Goal: Task Accomplishment & Management: Use online tool/utility

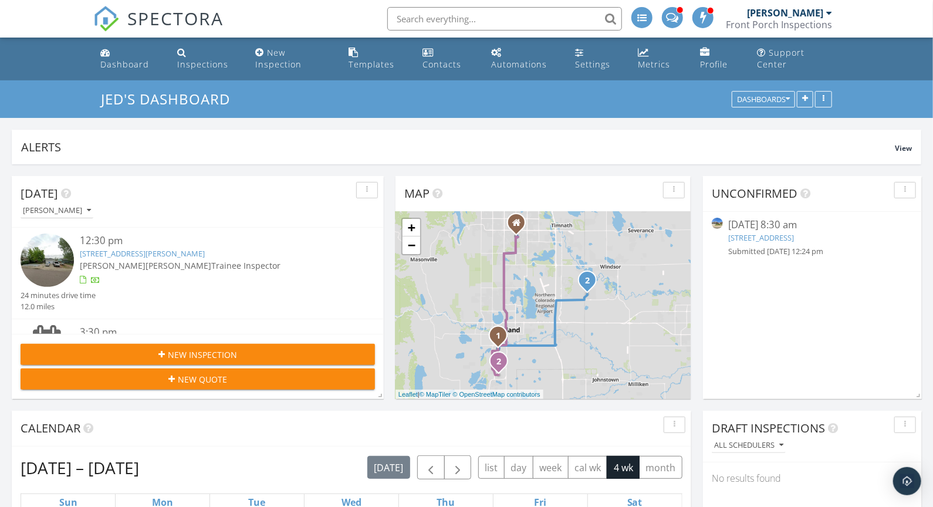
scroll to position [863, 934]
click at [370, 55] on link "Templates" at bounding box center [377, 58] width 65 height 33
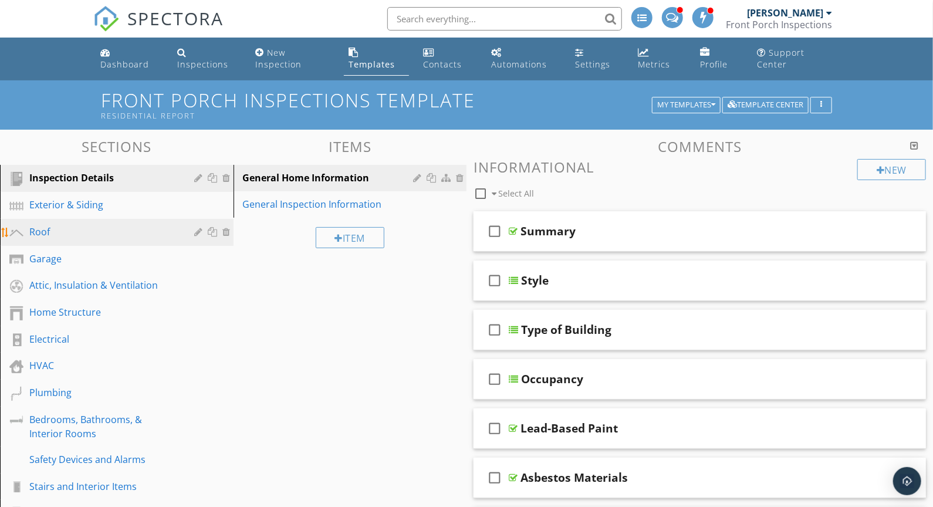
click at [60, 232] on div "Roof" at bounding box center [103, 232] width 148 height 14
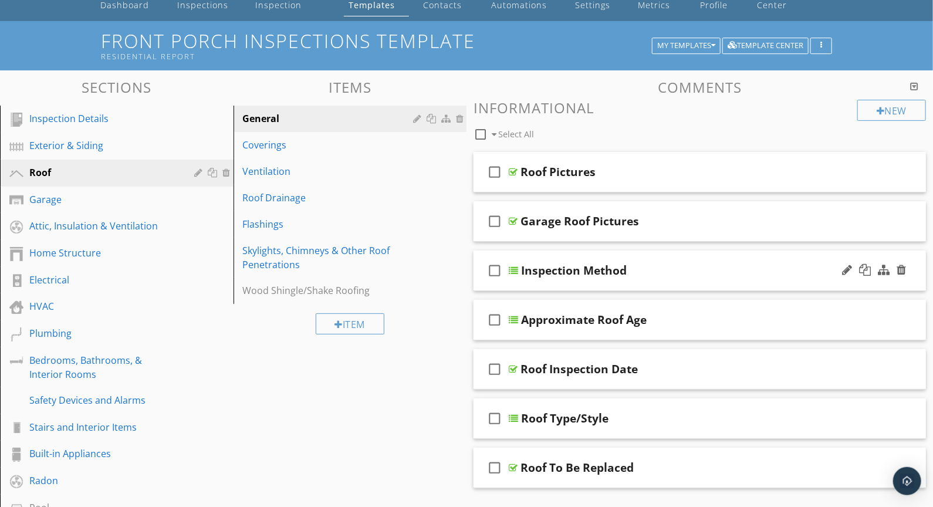
scroll to position [71, 0]
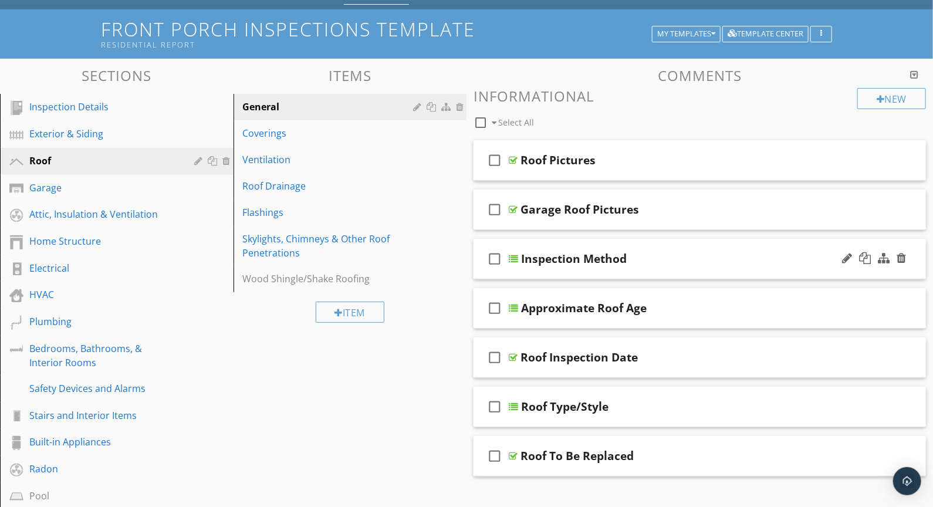
click at [669, 268] on div "check_box_outline_blank Inspection Method" at bounding box center [700, 259] width 453 height 40
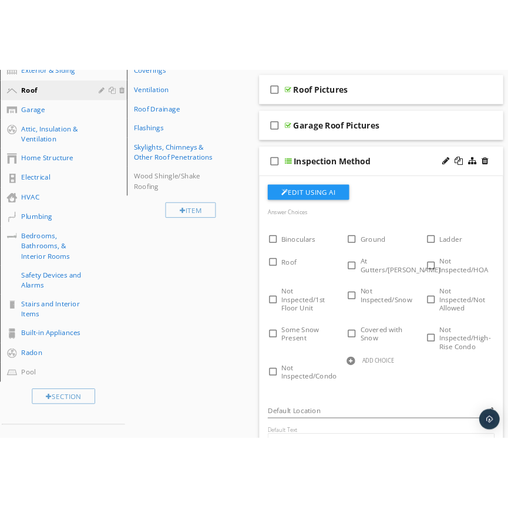
scroll to position [229, 0]
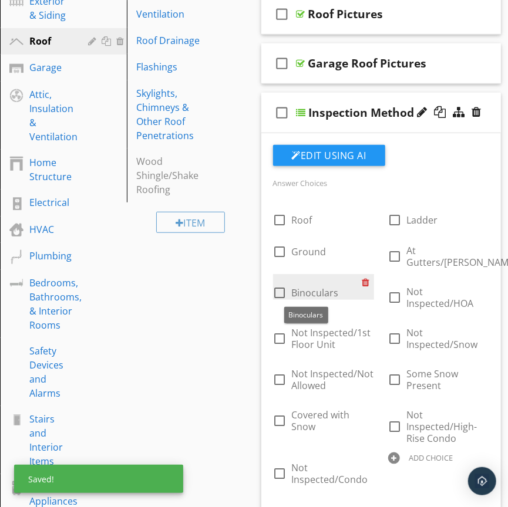
click at [364, 278] on div at bounding box center [368, 282] width 12 height 16
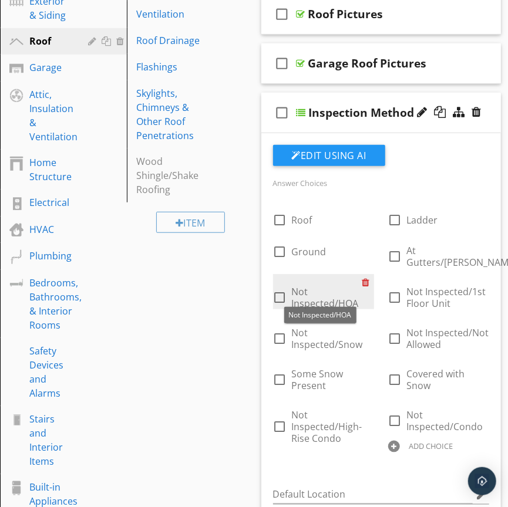
click at [365, 275] on div at bounding box center [368, 282] width 12 height 16
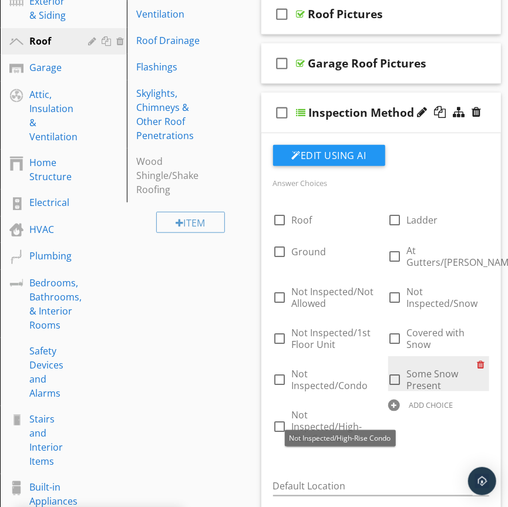
click at [482, 356] on div at bounding box center [483, 364] width 12 height 16
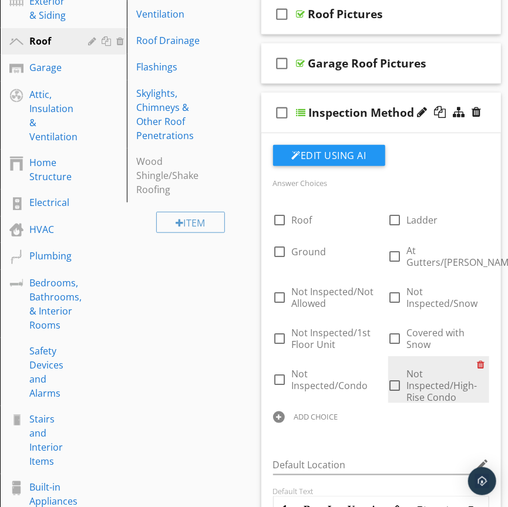
click at [481, 357] on div at bounding box center [483, 364] width 12 height 16
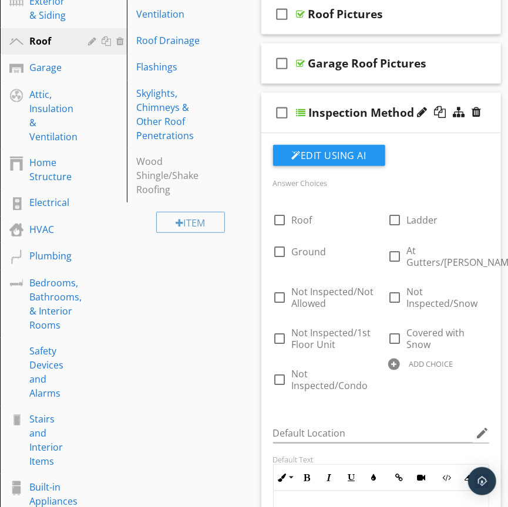
click at [388, 124] on div "check_box_outline_blank Inspection Method" at bounding box center [381, 113] width 240 height 40
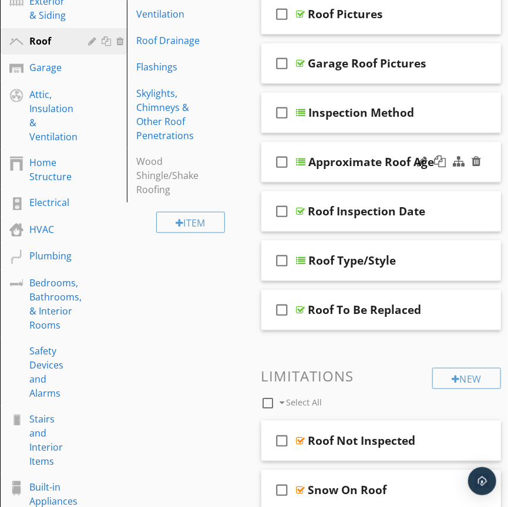
click at [373, 178] on div "check_box_outline_blank Approximate Roof Age" at bounding box center [381, 162] width 240 height 40
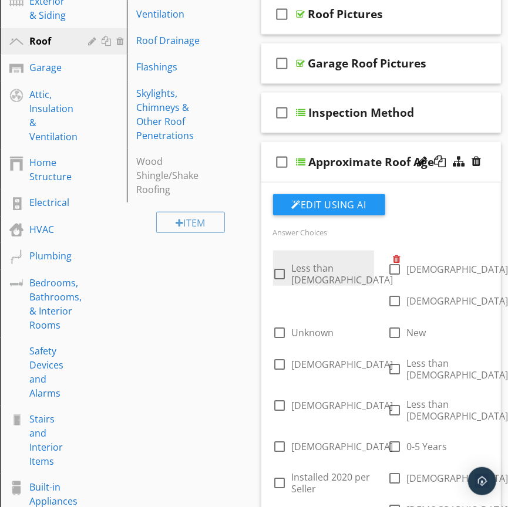
click at [393, 262] on div at bounding box center [399, 259] width 12 height 16
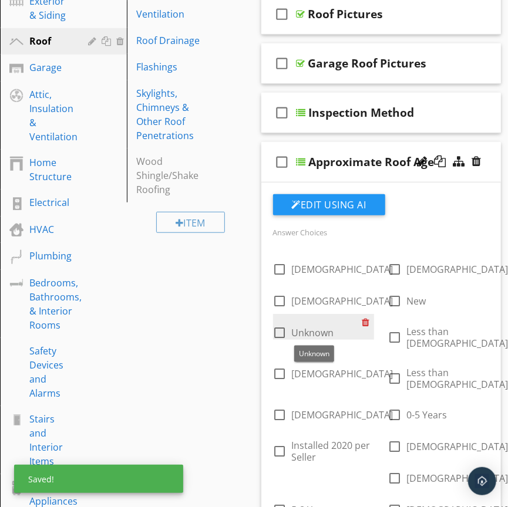
click at [368, 322] on div at bounding box center [368, 322] width 12 height 16
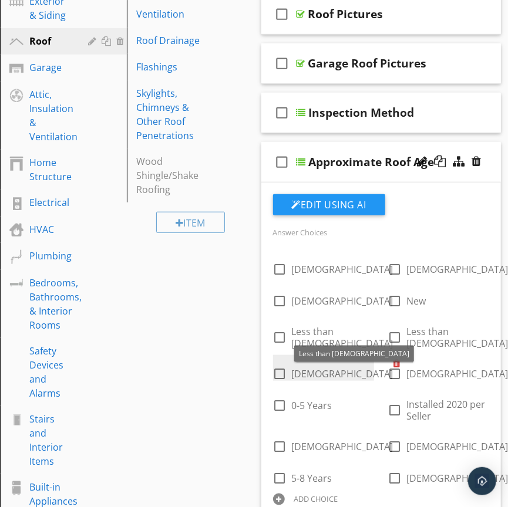
click at [393, 364] on div at bounding box center [399, 363] width 12 height 16
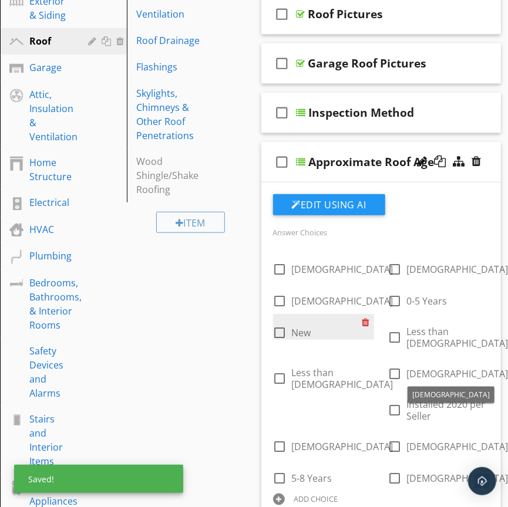
click at [370, 322] on div at bounding box center [368, 322] width 12 height 16
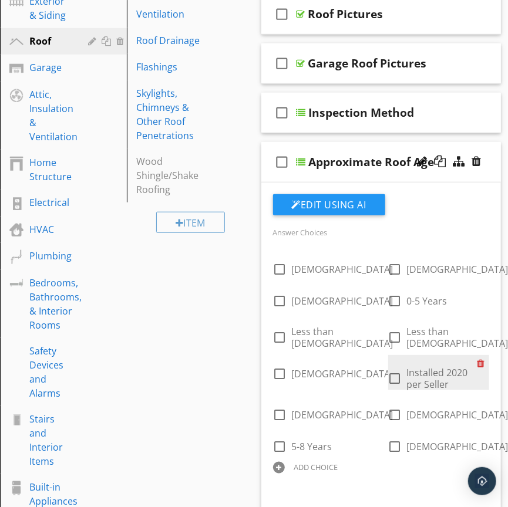
click at [478, 364] on div at bounding box center [483, 363] width 12 height 16
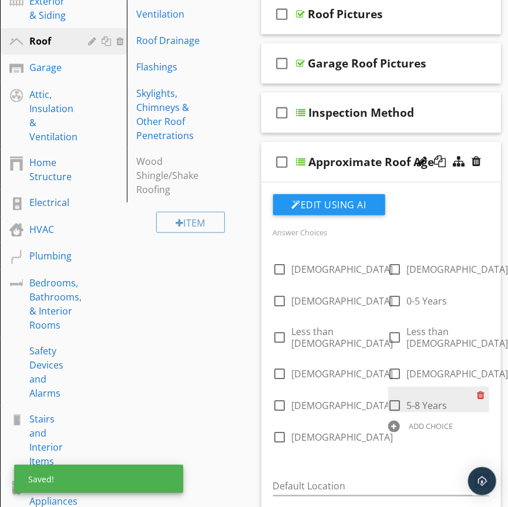
click at [478, 393] on div at bounding box center [483, 395] width 12 height 16
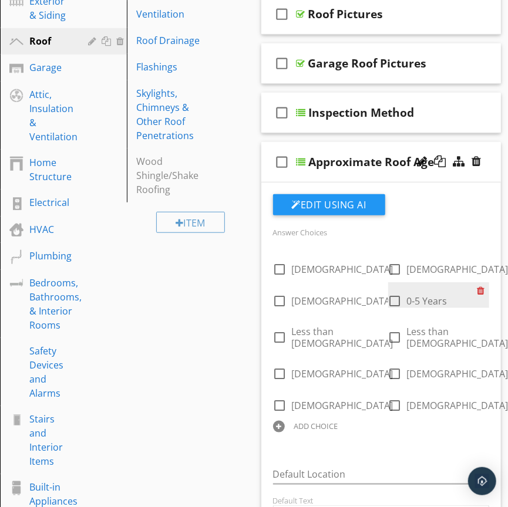
click at [482, 291] on div at bounding box center [483, 290] width 12 height 16
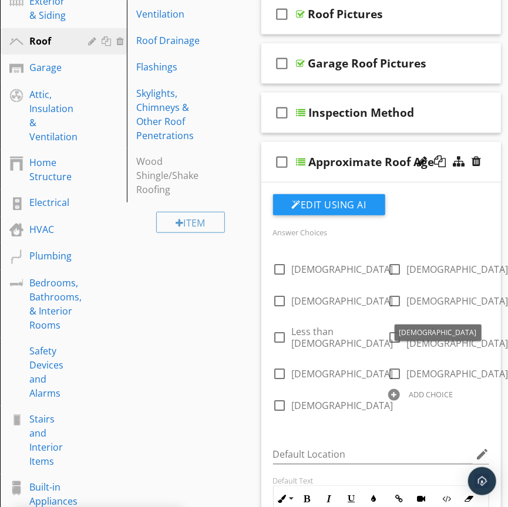
click at [436, 436] on div "Default Location edit" at bounding box center [381, 456] width 231 height 40
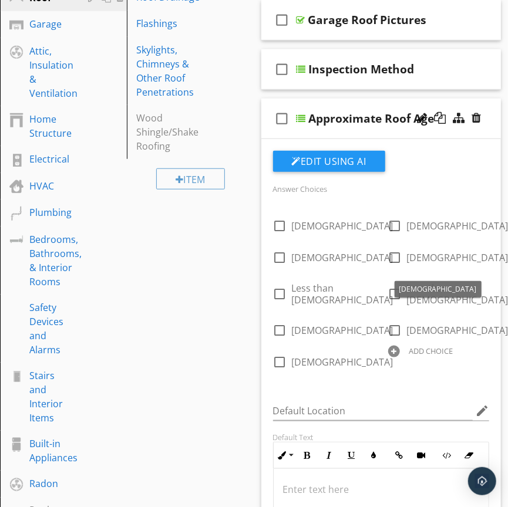
scroll to position [239, 0]
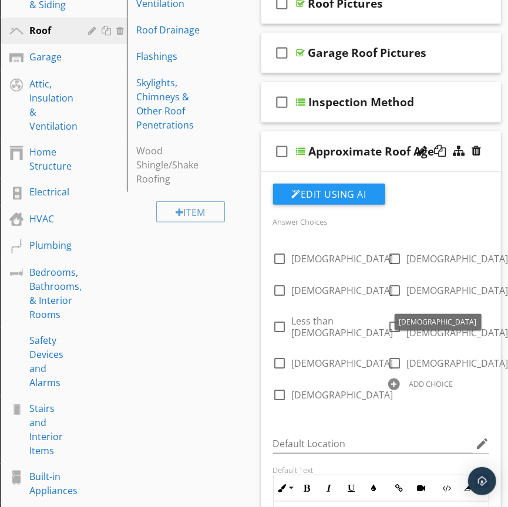
click at [402, 164] on div "check_box_outline_blank Approximate Roof Age" at bounding box center [381, 151] width 240 height 40
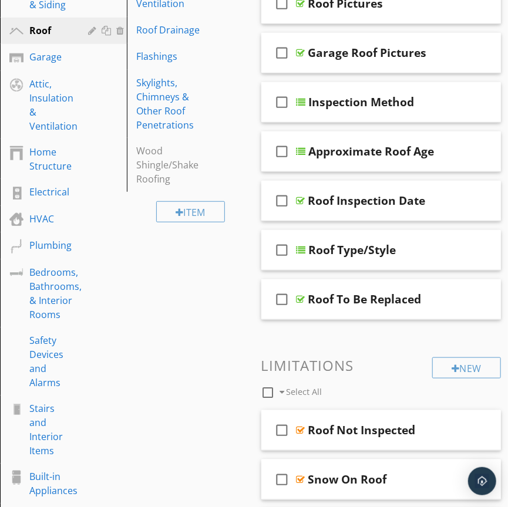
click at [402, 165] on div "check_box_outline_blank Approximate Roof Age" at bounding box center [381, 151] width 240 height 40
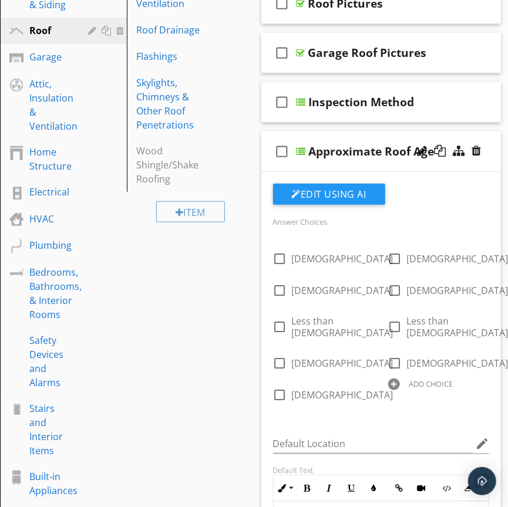
scroll to position [352, 0]
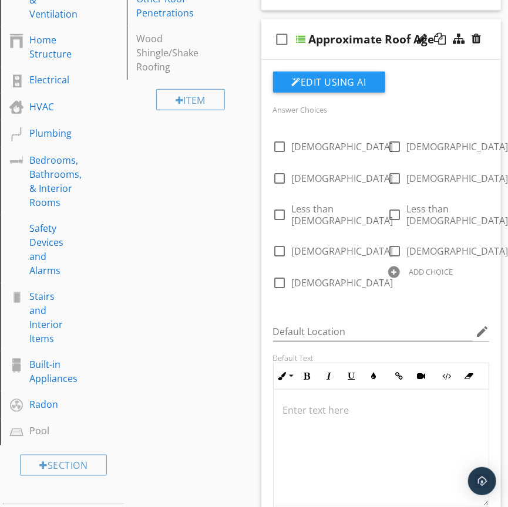
click at [398, 54] on div "check_box_outline_blank Approximate Roof Age" at bounding box center [381, 39] width 240 height 40
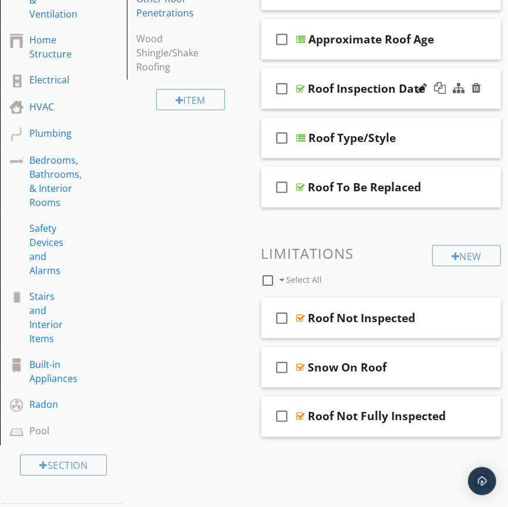
click at [359, 103] on div "check_box_outline_blank Roof Inspection Date" at bounding box center [381, 89] width 240 height 40
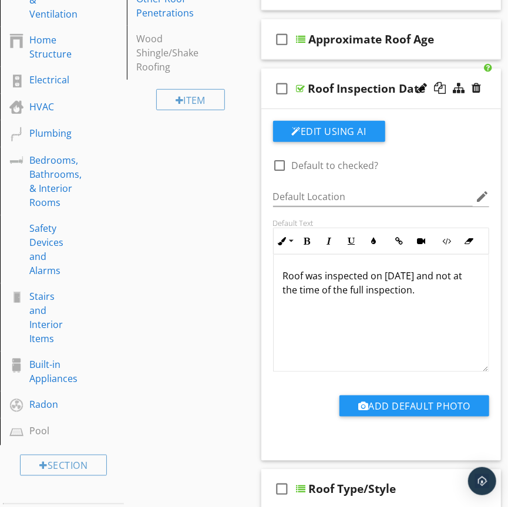
click at [387, 104] on div "check_box_outline_blank Roof Inspection Date" at bounding box center [381, 89] width 240 height 40
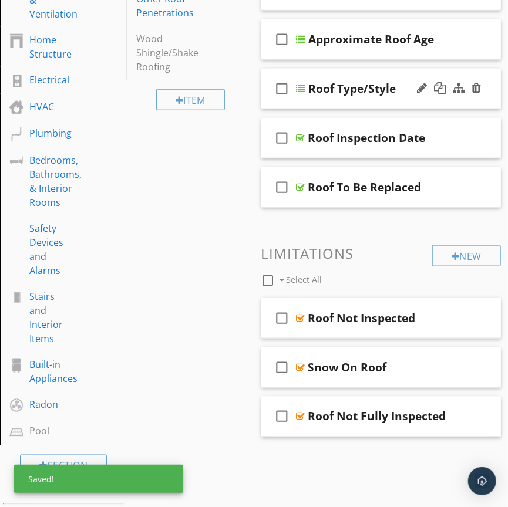
click at [380, 99] on div "check_box_outline_blank Roof Type/Style" at bounding box center [381, 89] width 240 height 40
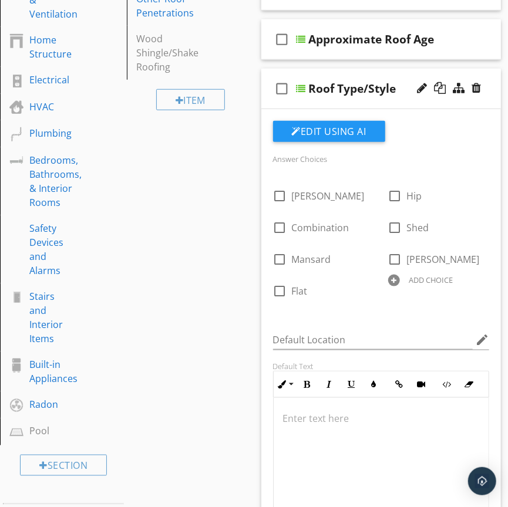
click at [387, 102] on div "check_box_outline_blank Roof Type/Style" at bounding box center [381, 89] width 240 height 40
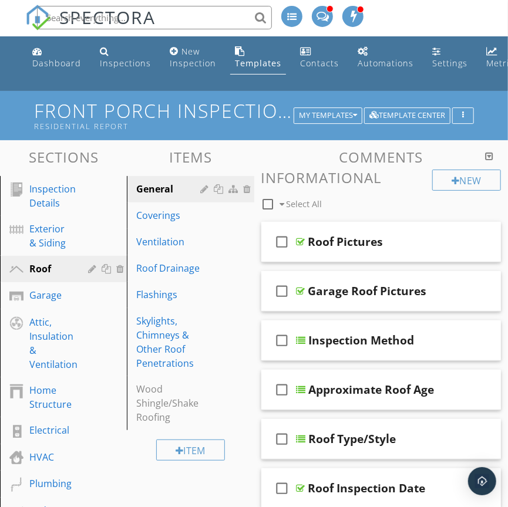
scroll to position [0, 0]
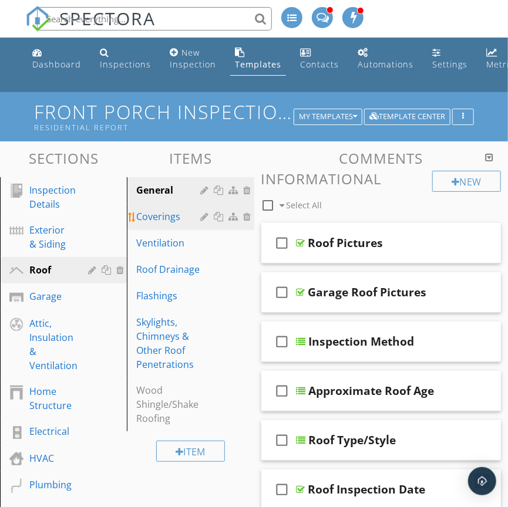
click at [167, 220] on div "Coverings" at bounding box center [169, 217] width 67 height 14
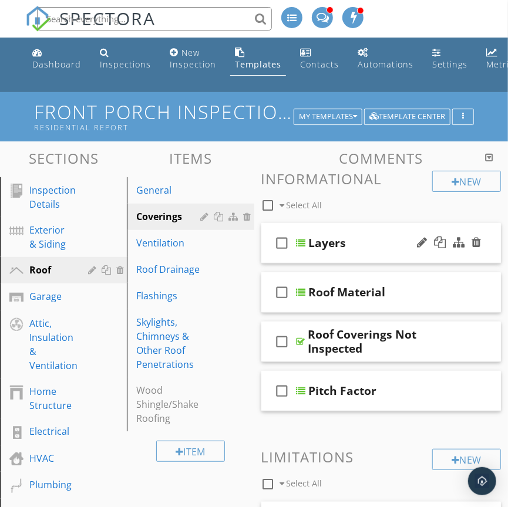
click at [370, 247] on div "Layers" at bounding box center [390, 243] width 162 height 14
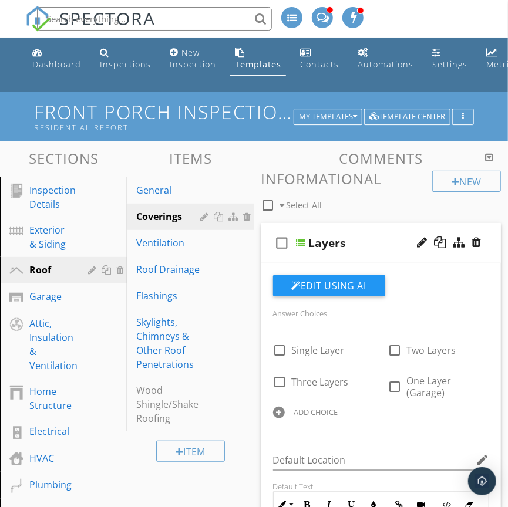
click at [381, 252] on div "check_box_outline_blank Layers" at bounding box center [381, 243] width 240 height 40
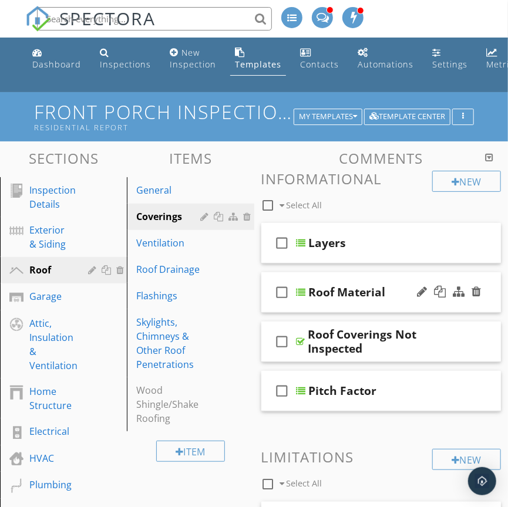
click at [388, 307] on div "check_box_outline_blank Roof Material" at bounding box center [381, 292] width 240 height 40
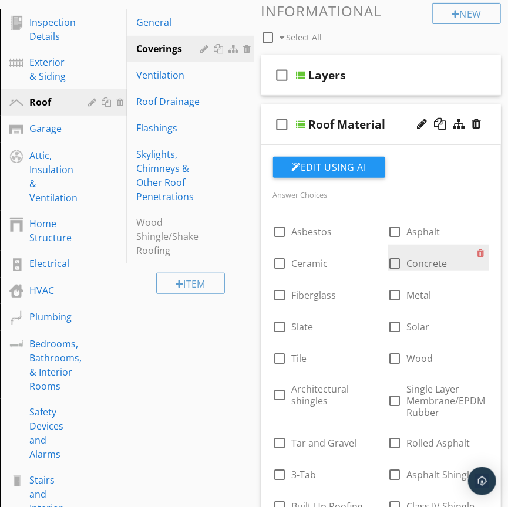
scroll to position [174, 0]
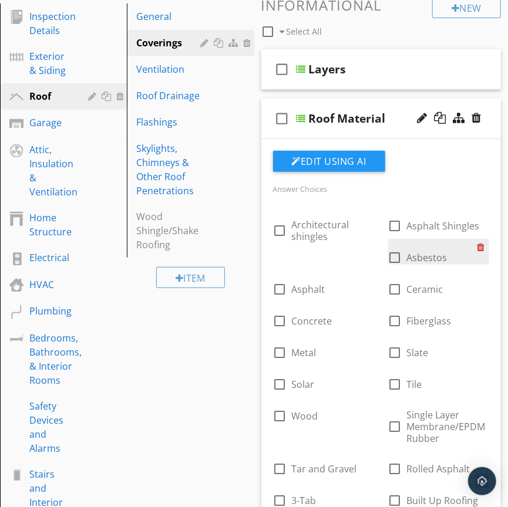
click at [481, 249] on div at bounding box center [483, 247] width 12 height 16
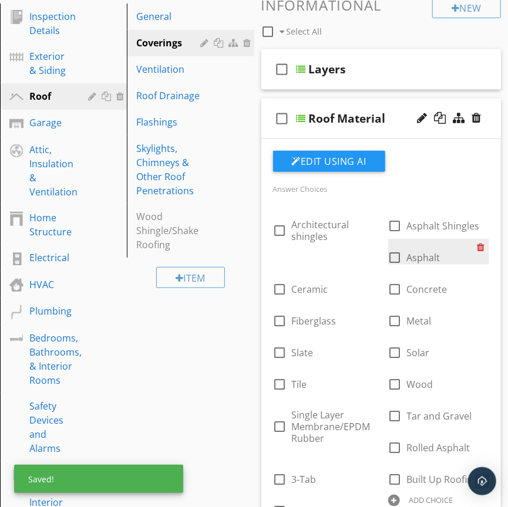
click at [481, 249] on div at bounding box center [483, 247] width 12 height 16
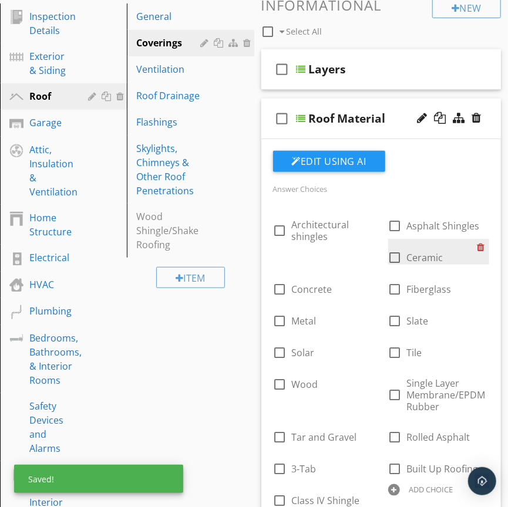
click at [481, 249] on div at bounding box center [483, 247] width 12 height 16
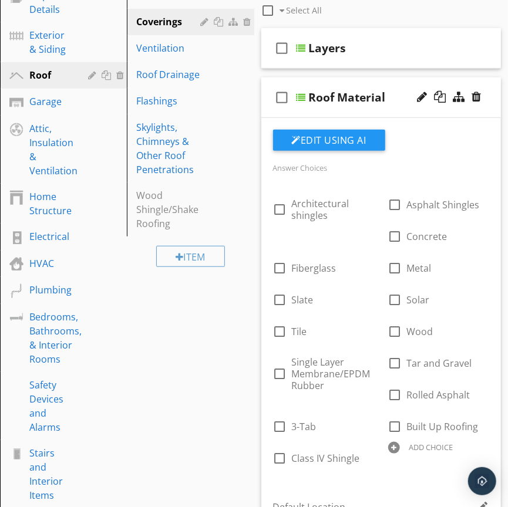
scroll to position [204, 0]
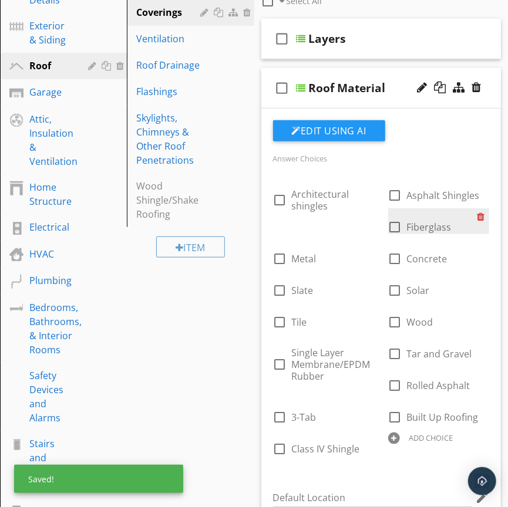
click at [481, 218] on div at bounding box center [483, 216] width 12 height 16
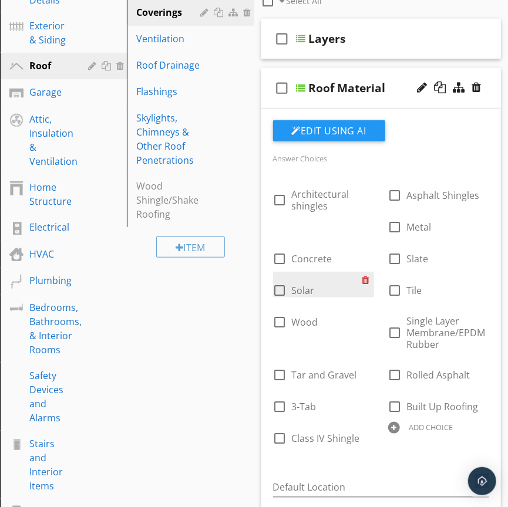
click at [363, 281] on div at bounding box center [368, 280] width 12 height 16
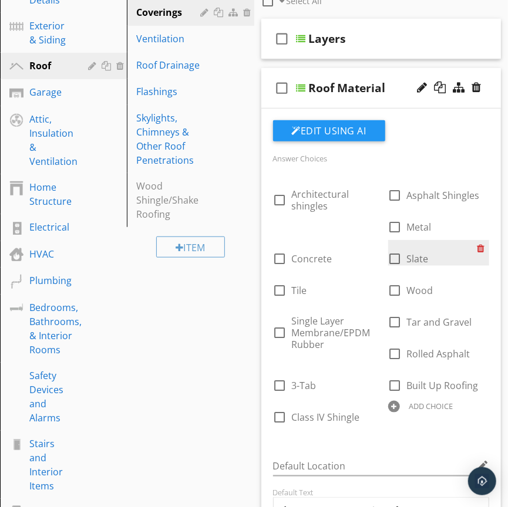
click at [479, 251] on div at bounding box center [483, 248] width 12 height 16
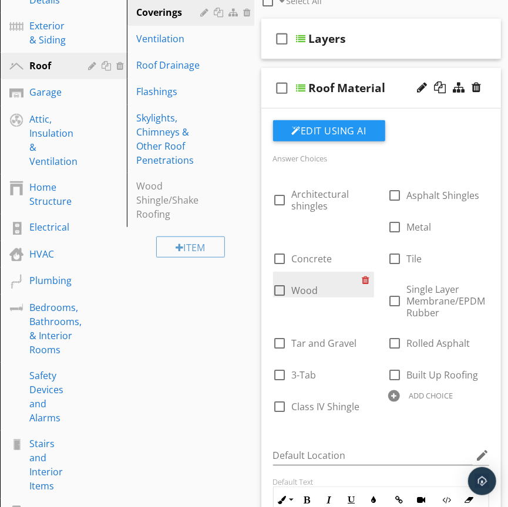
click at [364, 279] on div at bounding box center [368, 280] width 12 height 16
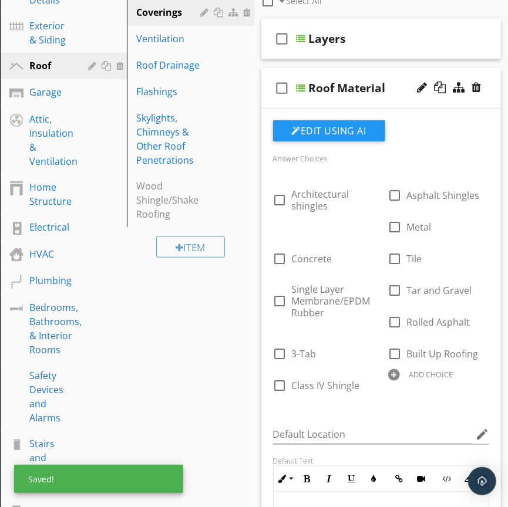
click at [376, 101] on div "check_box_outline_blank Roof Material" at bounding box center [381, 88] width 240 height 40
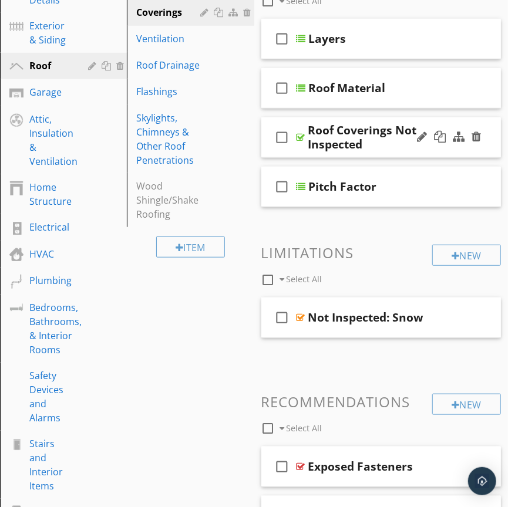
click at [389, 149] on div "Roof Coverings Not Inspected" at bounding box center [389, 137] width 162 height 28
click at [379, 153] on div "check_box_outline_blank Roof Coverings Not Inspected" at bounding box center [381, 137] width 240 height 40
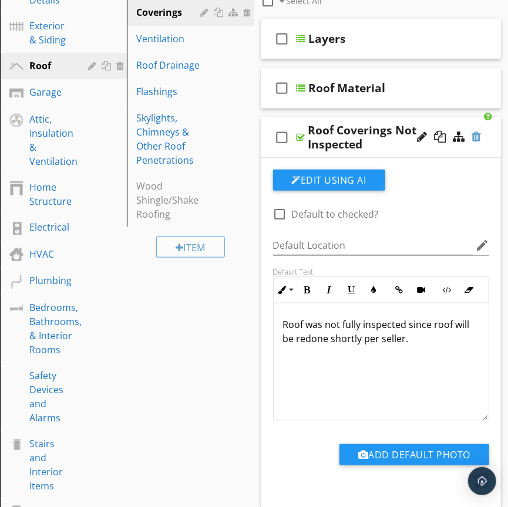
click at [475, 139] on div at bounding box center [475, 137] width 9 height 12
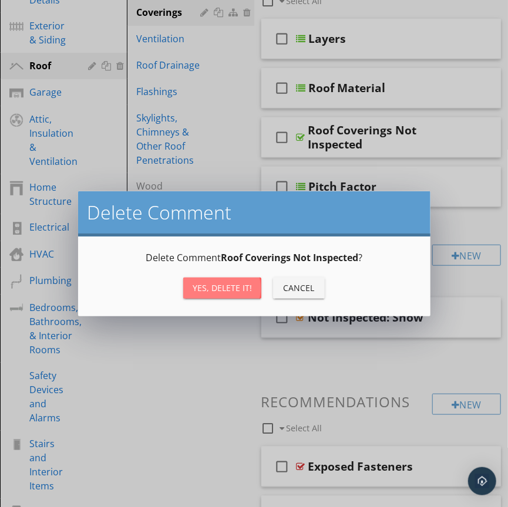
click at [245, 291] on div "Yes, Delete it!" at bounding box center [222, 288] width 59 height 12
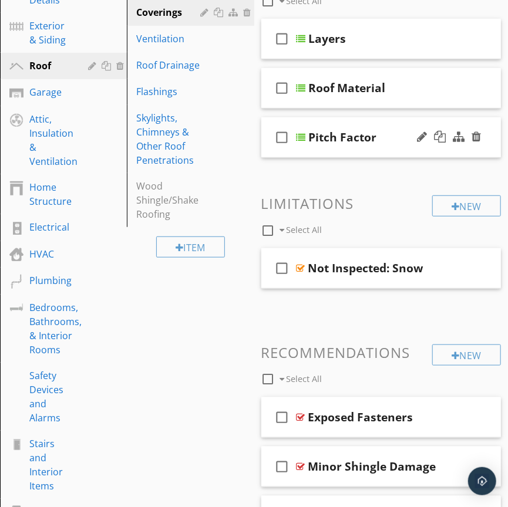
click at [389, 154] on div "check_box_outline_blank Pitch Factor" at bounding box center [381, 137] width 240 height 40
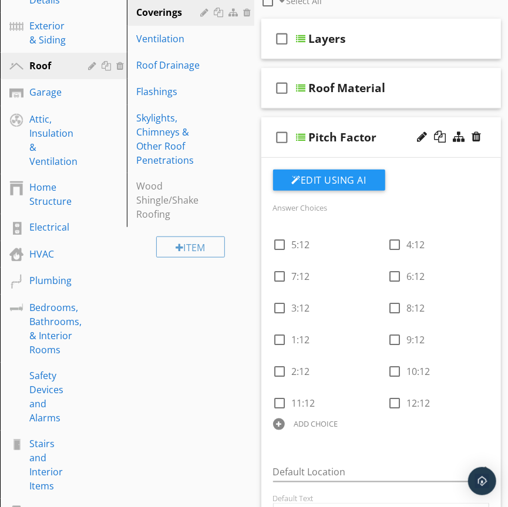
click at [390, 154] on div "check_box_outline_blank Pitch Factor" at bounding box center [381, 137] width 240 height 40
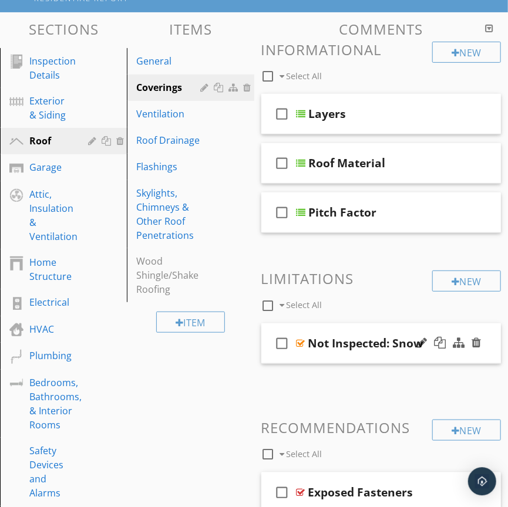
scroll to position [153, 0]
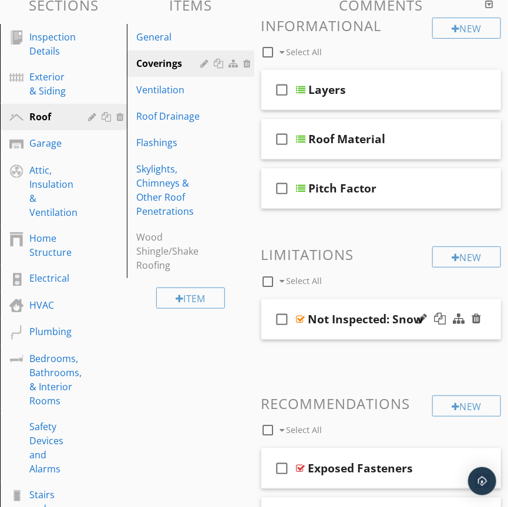
click at [372, 333] on div "check_box_outline_blank Not Inspected: Snow" at bounding box center [381, 319] width 240 height 40
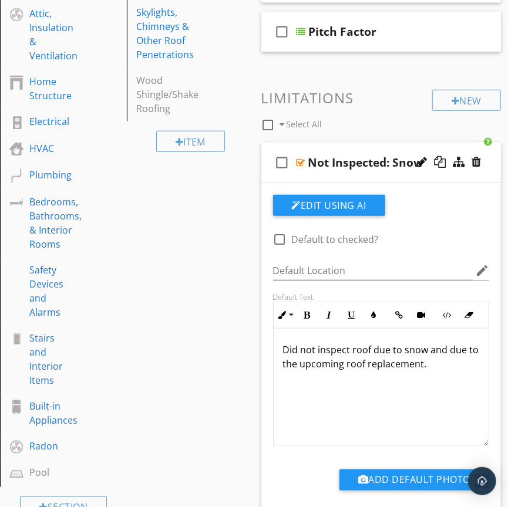
scroll to position [286, 0]
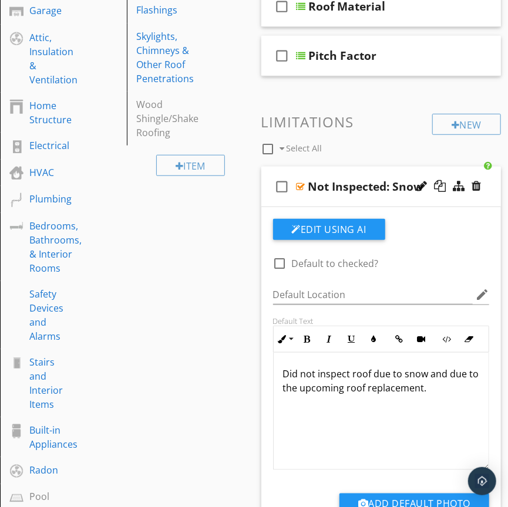
click at [482, 187] on div at bounding box center [448, 187] width 69 height 28
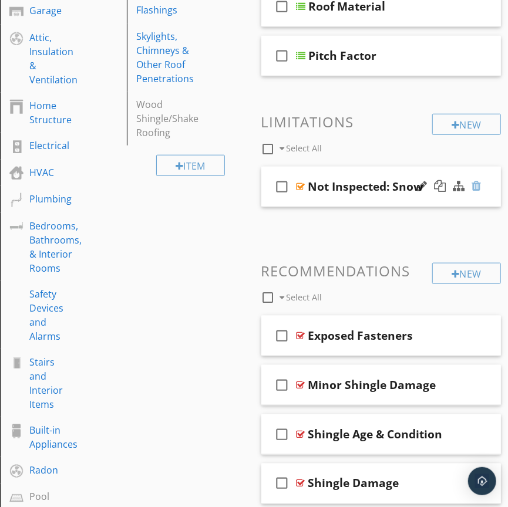
click at [477, 186] on div at bounding box center [475, 186] width 9 height 12
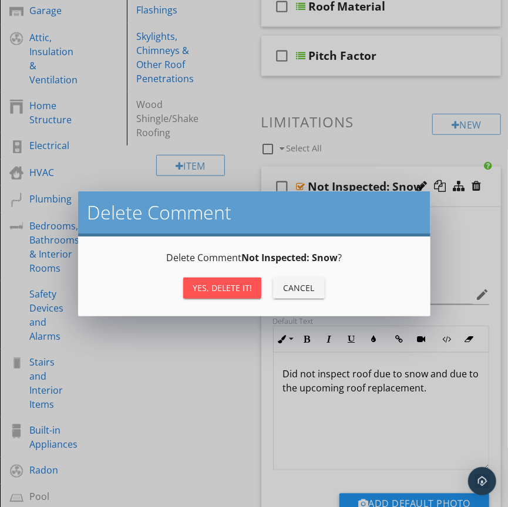
click at [240, 290] on div "Yes, Delete it!" at bounding box center [222, 288] width 59 height 12
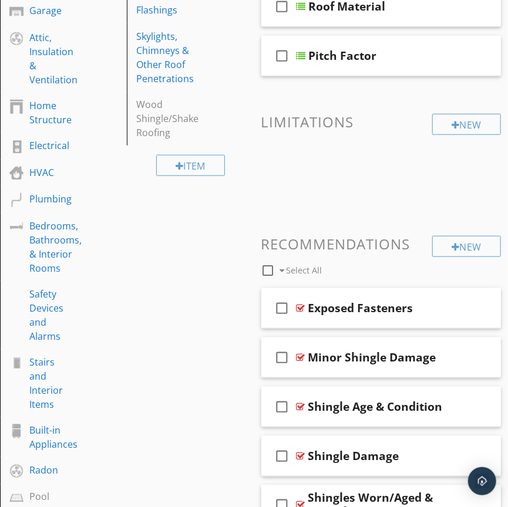
scroll to position [143, 0]
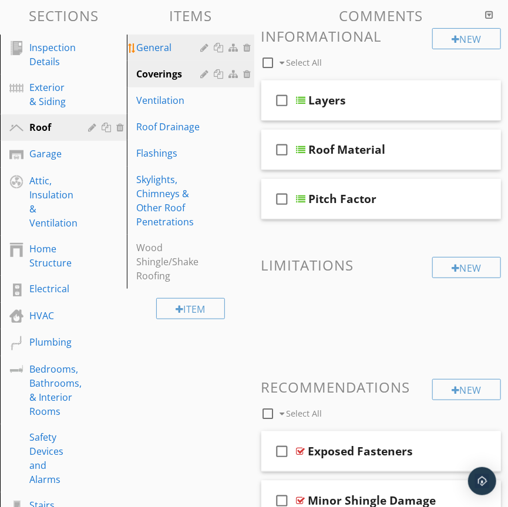
click at [174, 50] on div "General" at bounding box center [169, 47] width 67 height 14
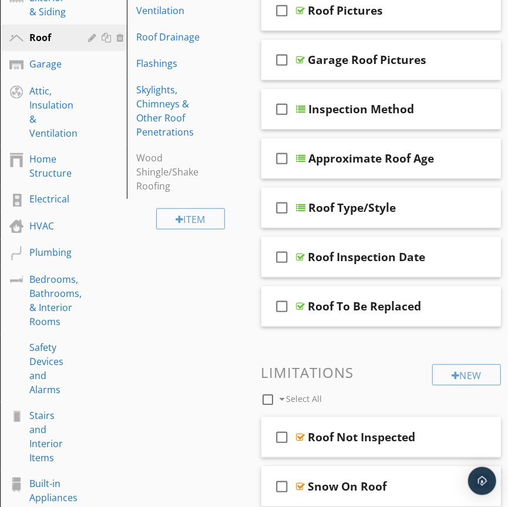
scroll to position [327, 0]
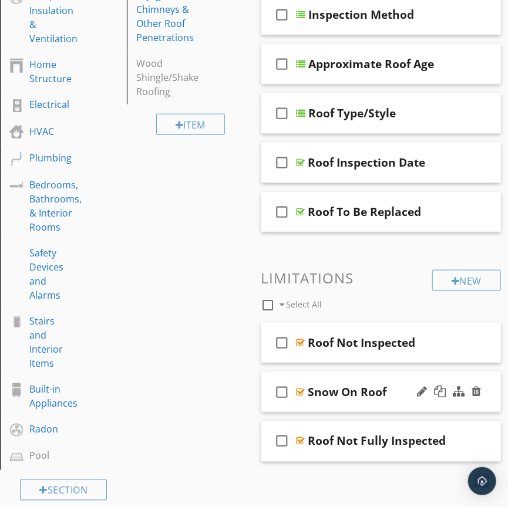
click at [406, 407] on div "check_box_outline_blank Snow On Roof" at bounding box center [381, 392] width 240 height 40
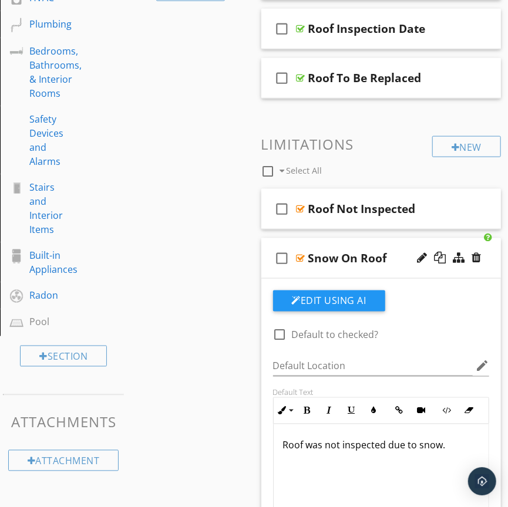
scroll to position [511, 0]
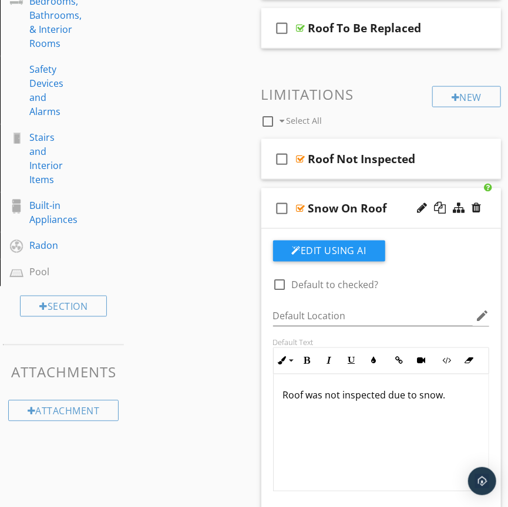
click at [374, 220] on div "check_box_outline_blank Snow On Roof" at bounding box center [381, 208] width 240 height 40
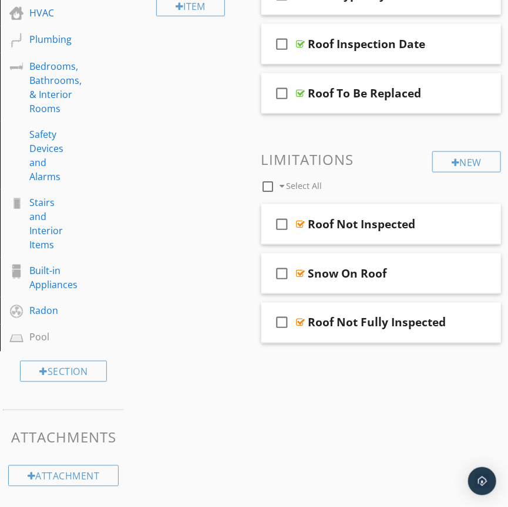
scroll to position [159, 0]
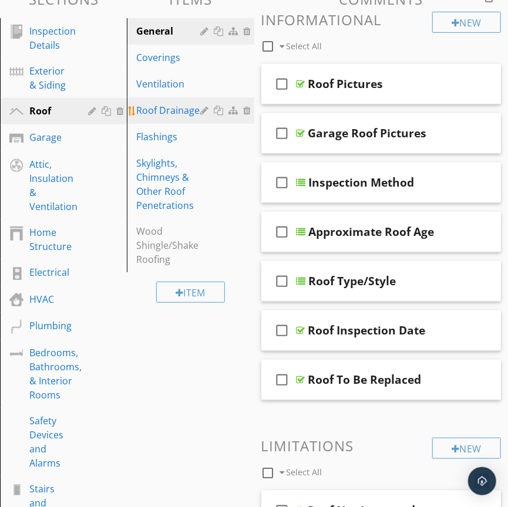
click at [175, 113] on div "Roof Drainage" at bounding box center [169, 110] width 67 height 14
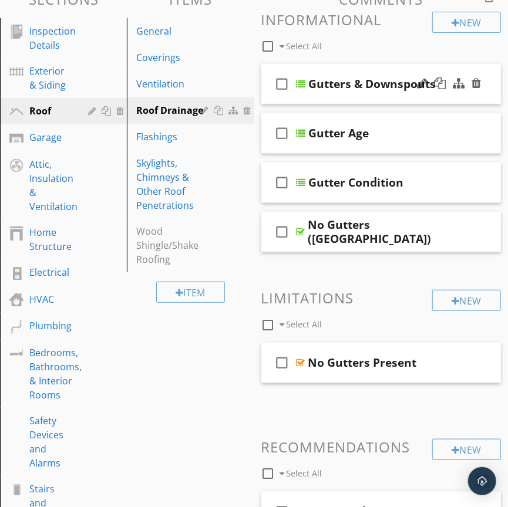
click at [410, 100] on div "check_box_outline_blank Gutters & Downspouts" at bounding box center [381, 84] width 240 height 40
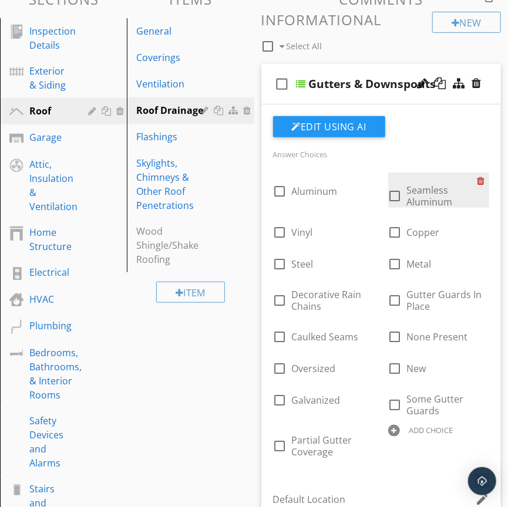
click at [480, 182] on div at bounding box center [483, 181] width 12 height 16
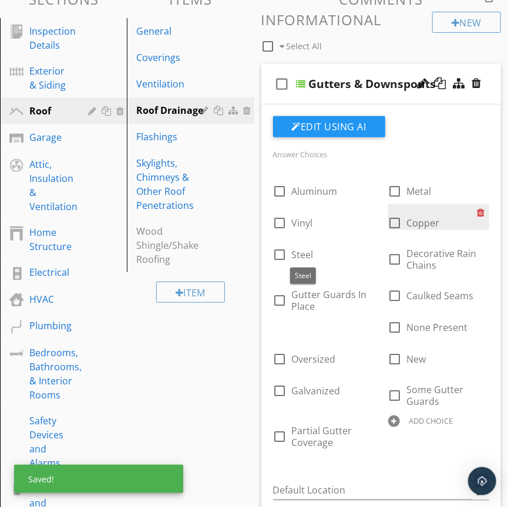
click at [480, 213] on div at bounding box center [483, 212] width 12 height 16
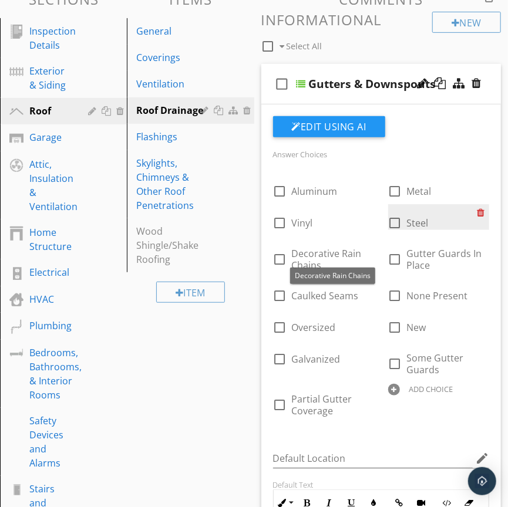
click at [484, 212] on div at bounding box center [483, 212] width 12 height 16
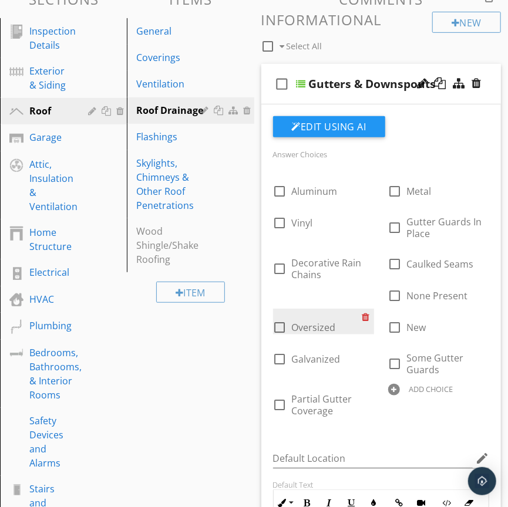
click at [367, 316] on div at bounding box center [368, 317] width 12 height 16
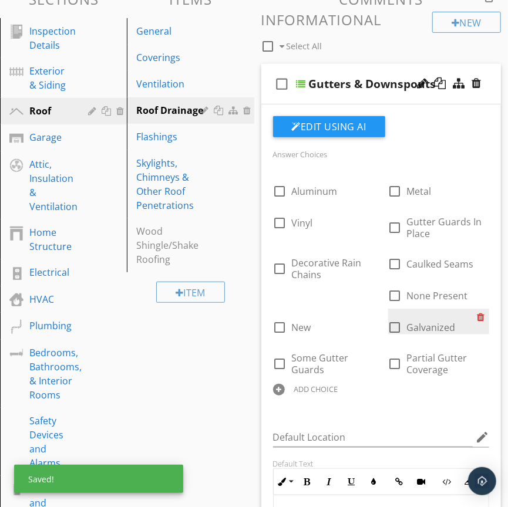
click at [479, 316] on div at bounding box center [483, 317] width 12 height 16
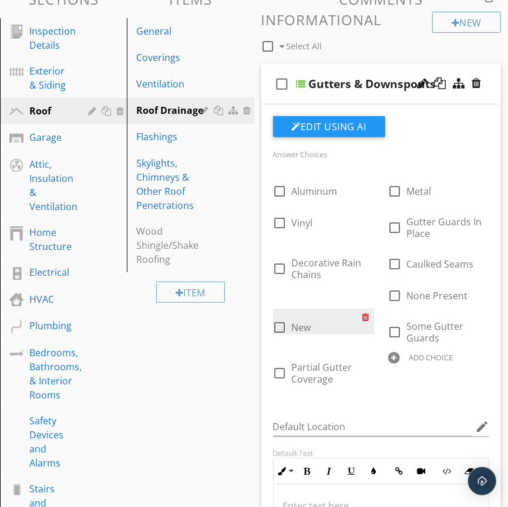
click at [369, 317] on div at bounding box center [368, 317] width 12 height 16
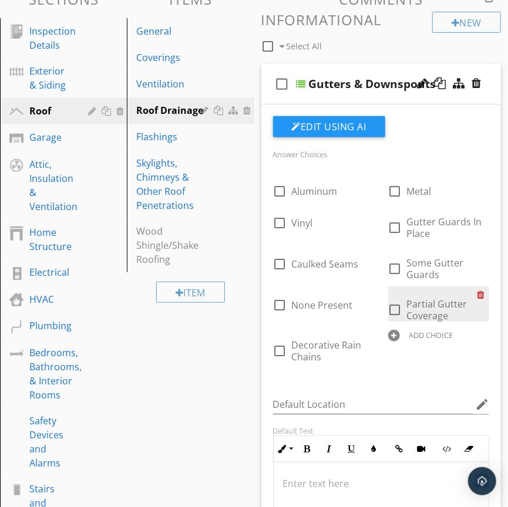
click at [481, 294] on div at bounding box center [483, 294] width 12 height 16
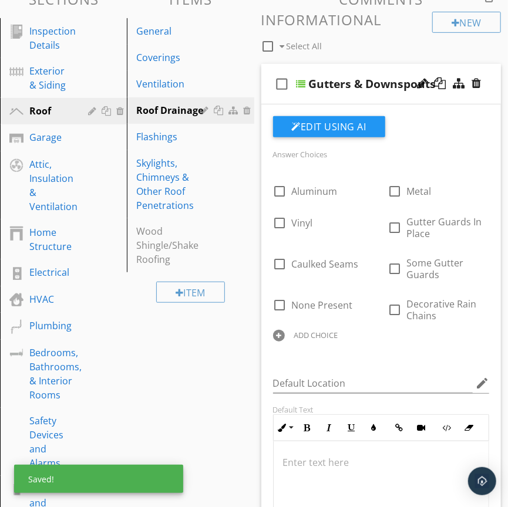
click at [390, 93] on div "check_box_outline_blank Gutters & Downspouts" at bounding box center [381, 84] width 240 height 40
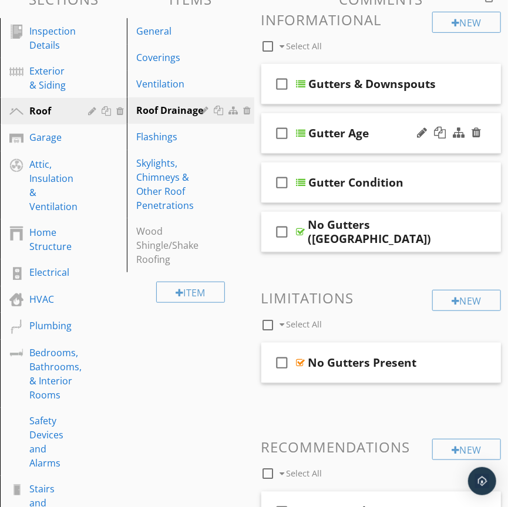
click at [378, 147] on div "check_box_outline_blank Gutter Age" at bounding box center [381, 133] width 240 height 40
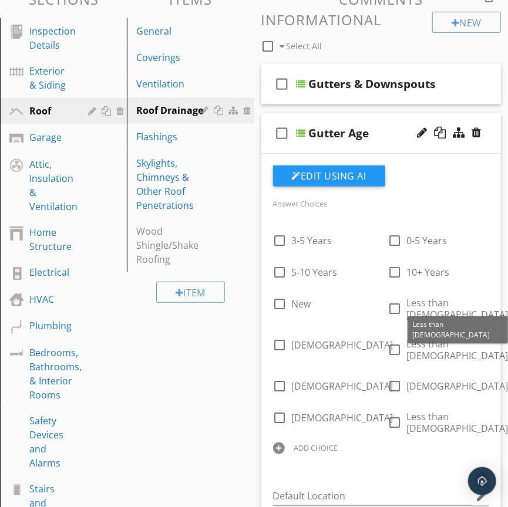
click at [322, 446] on div "ADD CHOICE" at bounding box center [316, 447] width 44 height 9
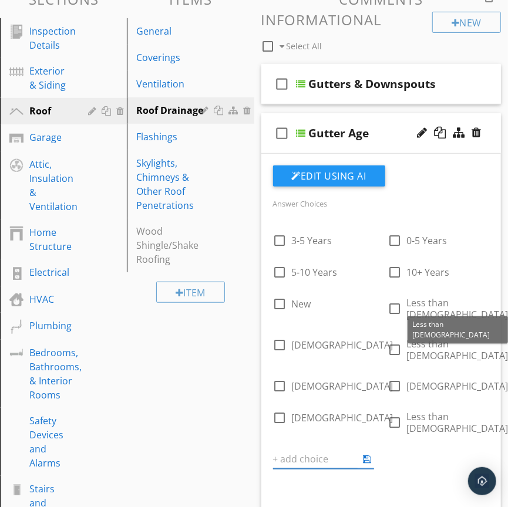
click at [443, 442] on div "check_box_outline_blank 3-5 Years check_box_outline_blank 0-5 Years check_box_o…" at bounding box center [381, 351] width 231 height 259
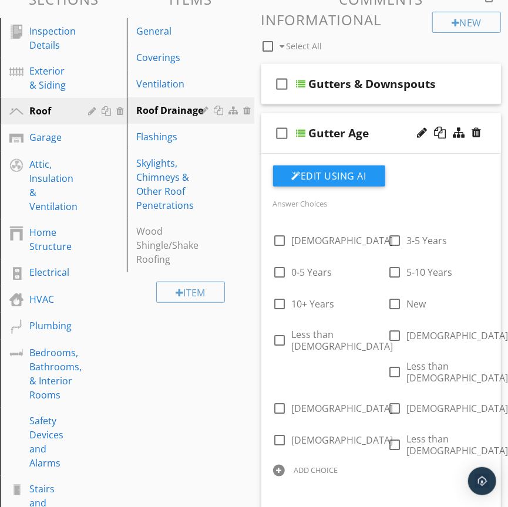
click at [335, 471] on div "ADD CHOICE" at bounding box center [316, 469] width 44 height 9
click at [363, 484] on div at bounding box center [367, 481] width 14 height 14
click at [373, 481] on div at bounding box center [367, 481] width 14 height 14
click at [365, 483] on icon at bounding box center [367, 481] width 8 height 9
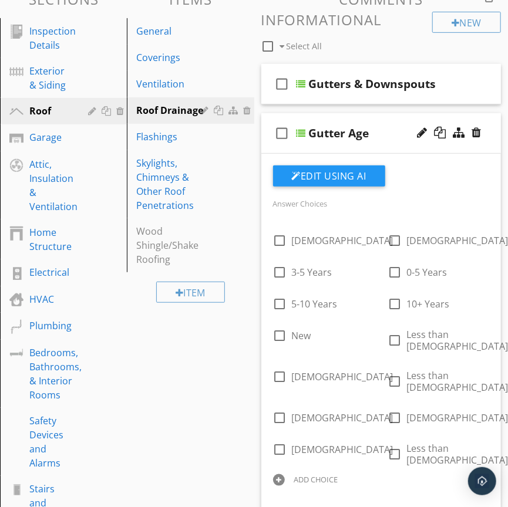
click at [312, 482] on div "ADD CHOICE" at bounding box center [316, 479] width 44 height 9
type input "10+ Years Old"
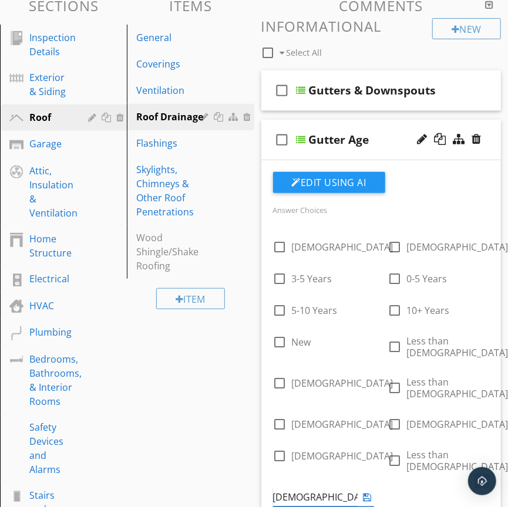
scroll to position [148, 0]
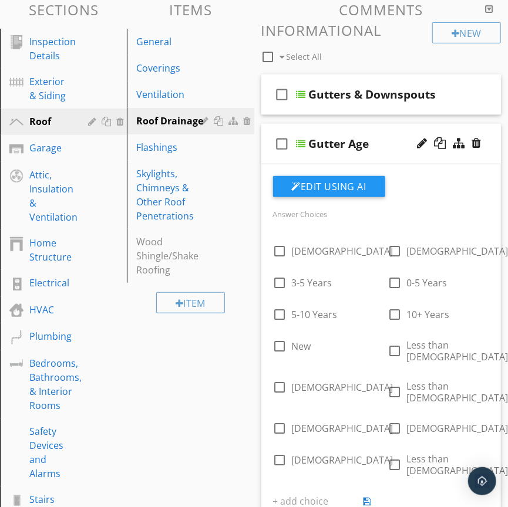
click at [418, 498] on div "check_box_outline_blank 3-5 Years Old check_box_outline_blank 5-10 Years Old ch…" at bounding box center [381, 377] width 231 height 291
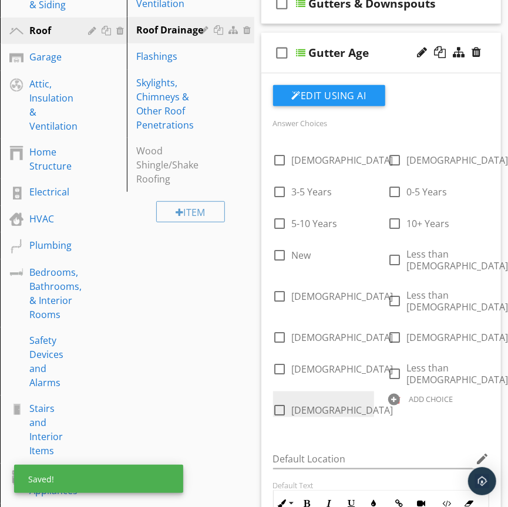
scroll to position [241, 0]
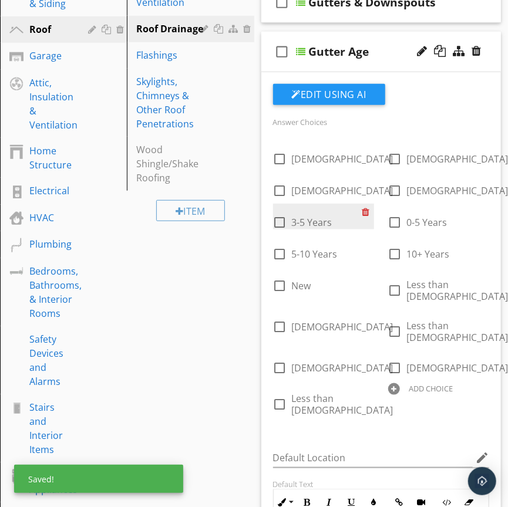
click at [364, 210] on div at bounding box center [368, 212] width 12 height 16
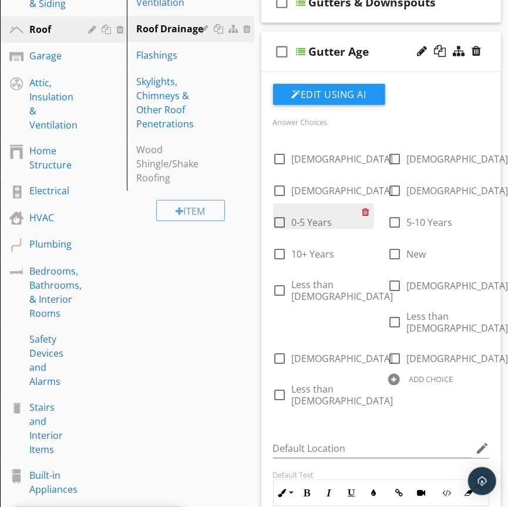
click at [364, 211] on div at bounding box center [368, 212] width 12 height 16
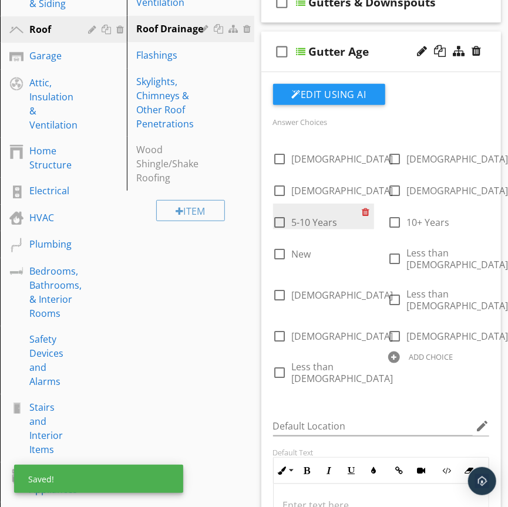
click at [364, 211] on div at bounding box center [368, 212] width 12 height 16
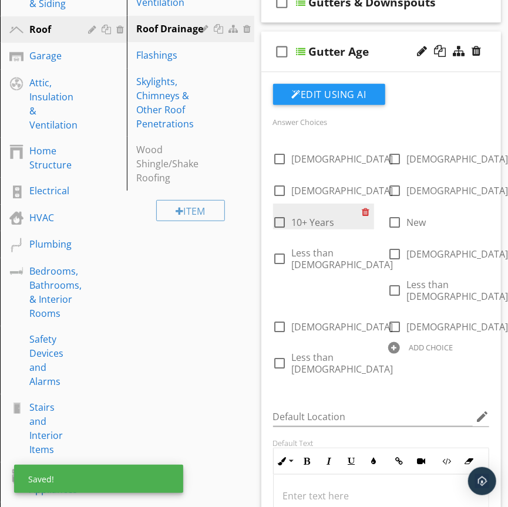
click at [364, 211] on div at bounding box center [368, 212] width 12 height 16
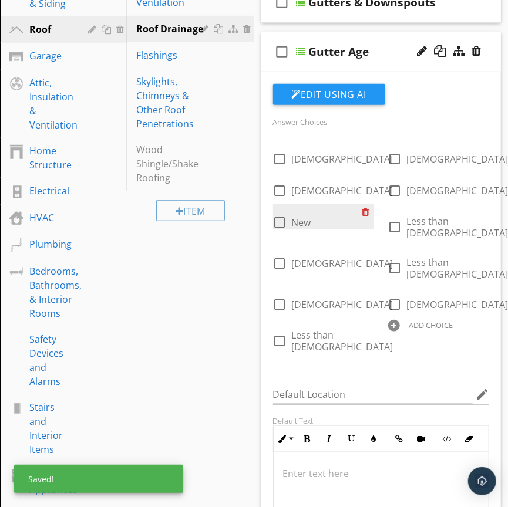
click at [364, 211] on div at bounding box center [368, 212] width 12 height 16
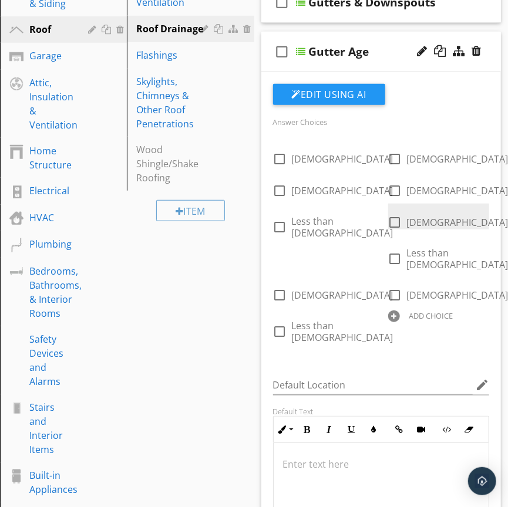
click at [508, 212] on div at bounding box center [514, 212] width 12 height 16
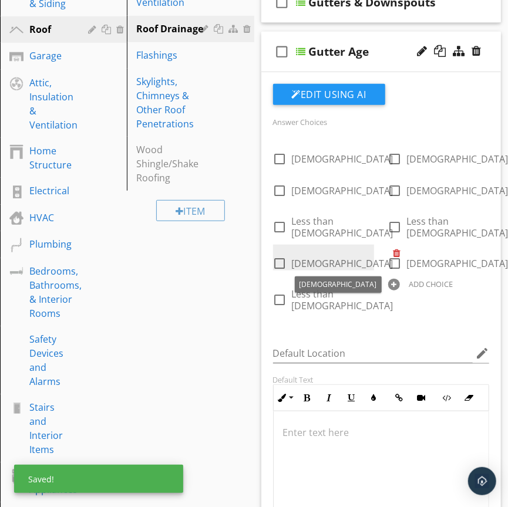
click at [393, 247] on div at bounding box center [399, 253] width 12 height 16
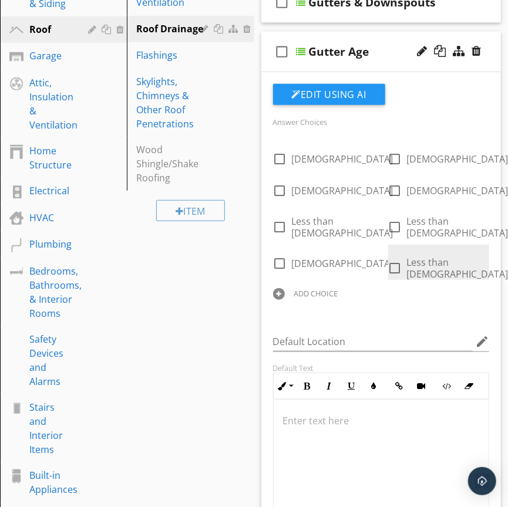
click at [508, 253] on div at bounding box center [514, 253] width 12 height 16
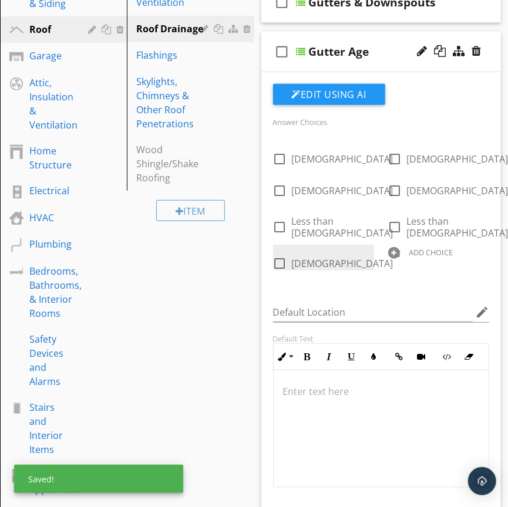
click at [393, 253] on div at bounding box center [399, 253] width 12 height 16
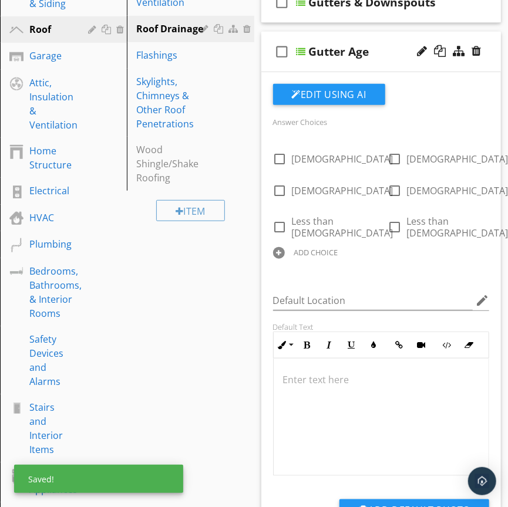
click at [390, 61] on div "check_box_outline_blank Gutter Age" at bounding box center [381, 52] width 240 height 40
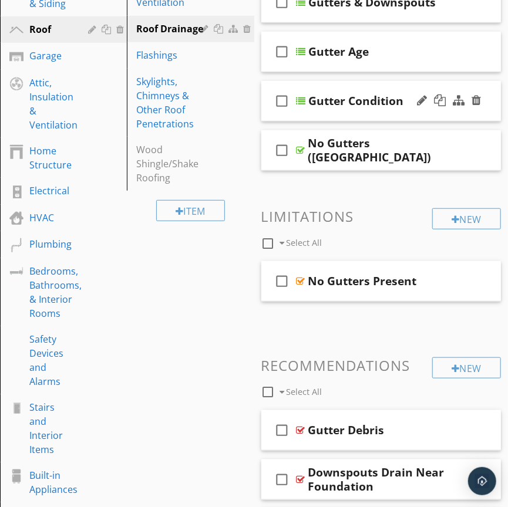
click at [393, 113] on div "check_box_outline_blank Gutter Condition" at bounding box center [381, 101] width 240 height 40
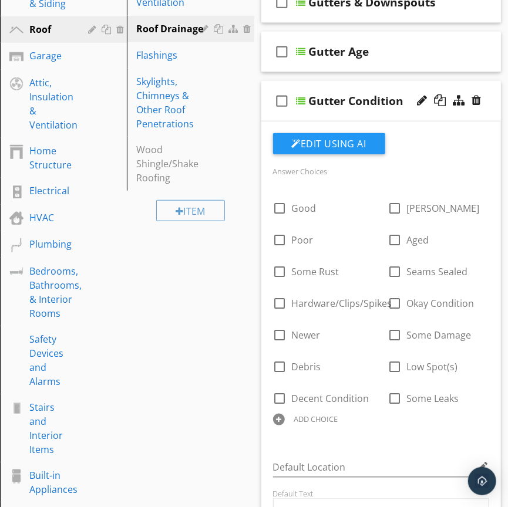
click at [338, 422] on div "ADD CHOICE" at bounding box center [316, 418] width 44 height 9
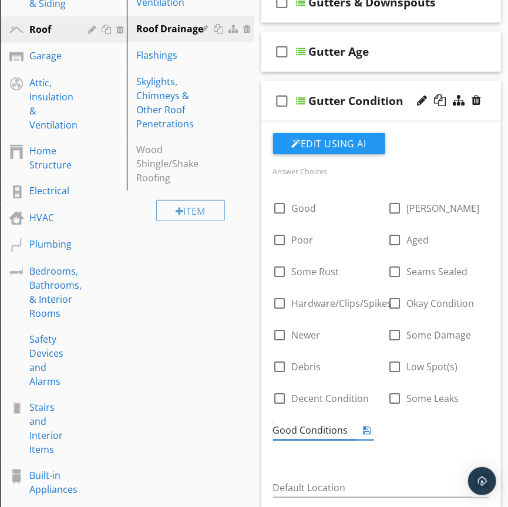
type input "Good Condition"
click at [410, 464] on div "Answer Choices check_box_outline_blank Good check_box_outline_blank Rusty check…" at bounding box center [381, 314] width 231 height 300
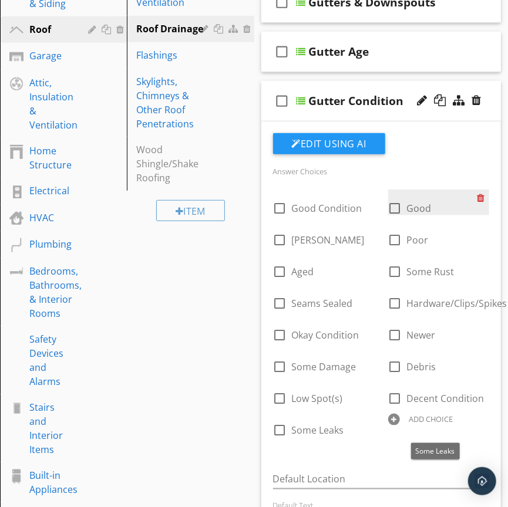
click at [480, 198] on div at bounding box center [483, 198] width 12 height 16
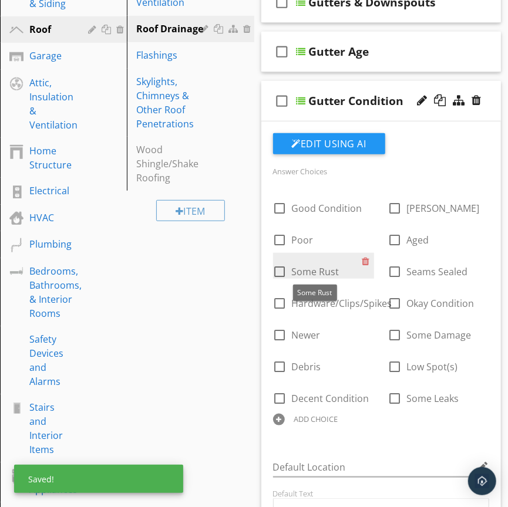
click at [305, 269] on span "Some Rust" at bounding box center [316, 271] width 48 height 13
checkbox input "false"
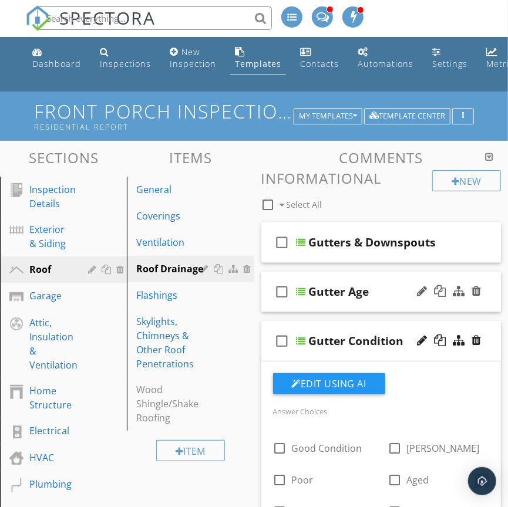
scroll to position [0, 0]
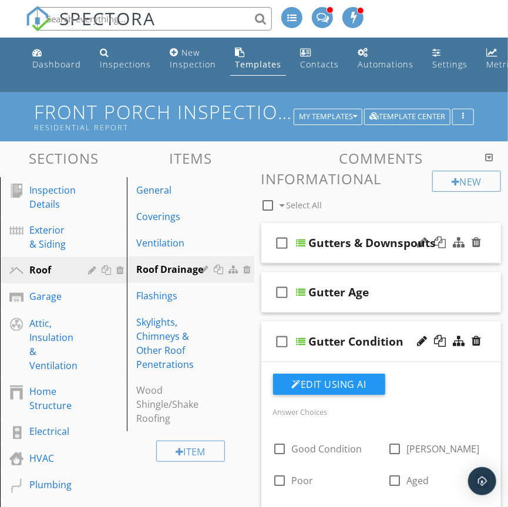
click at [368, 255] on div "check_box_outline_blank Gutters & Downspouts" at bounding box center [381, 243] width 240 height 40
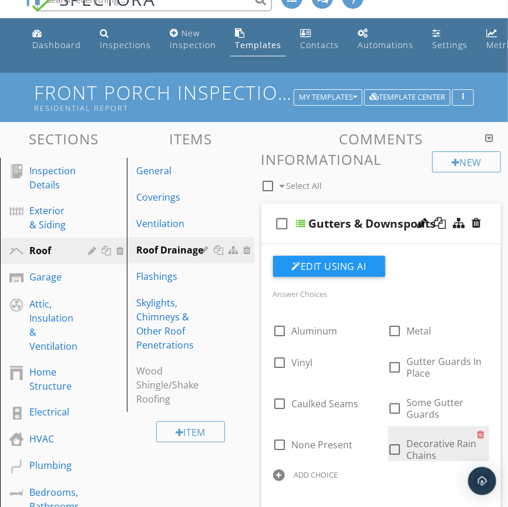
scroll to position [225, 0]
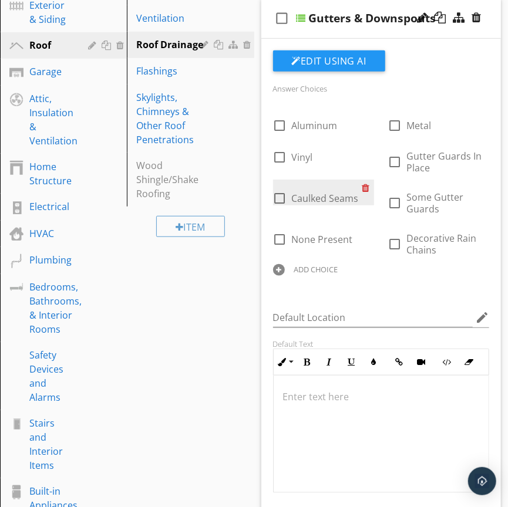
click at [368, 191] on div at bounding box center [368, 188] width 12 height 16
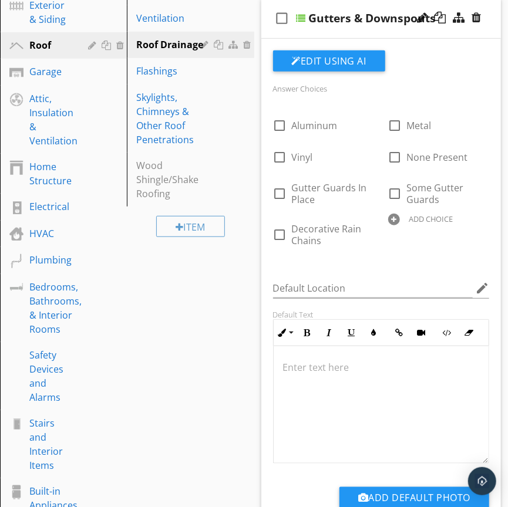
click at [366, 29] on div "check_box_outline_blank Gutters & Downspouts" at bounding box center [381, 18] width 240 height 40
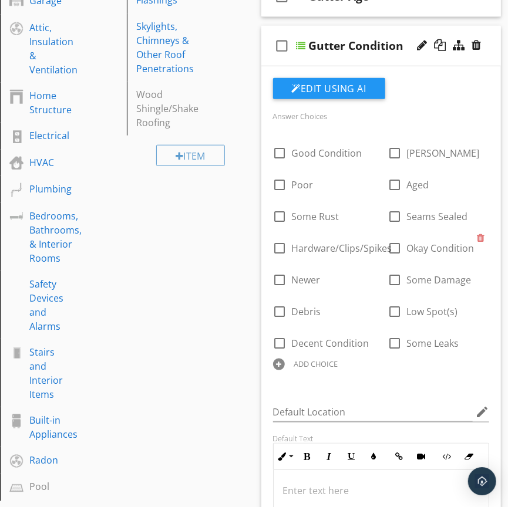
scroll to position [245, 0]
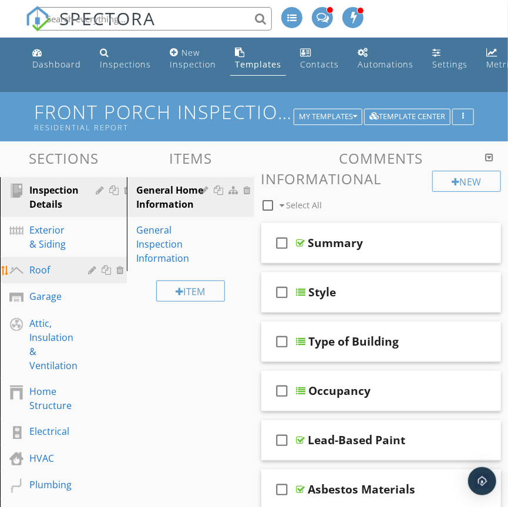
click at [49, 268] on div "Roof" at bounding box center [50, 270] width 42 height 14
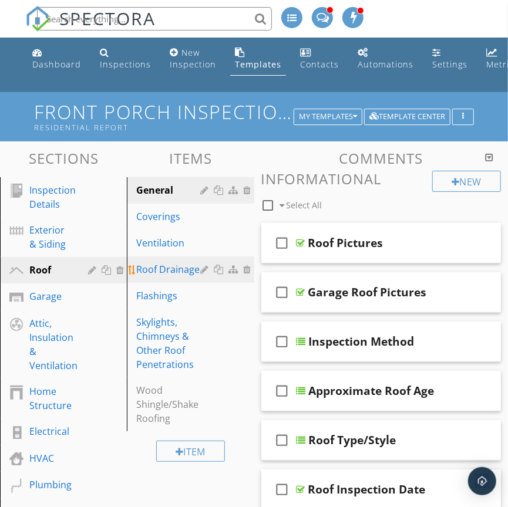
click at [180, 274] on div "Roof Drainage" at bounding box center [169, 269] width 67 height 14
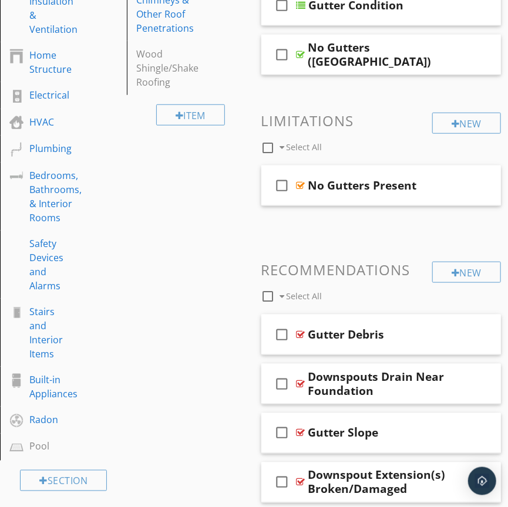
scroll to position [337, 0]
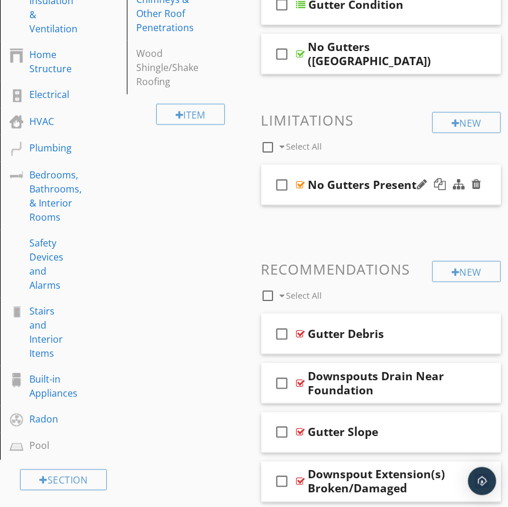
click at [481, 183] on div at bounding box center [448, 185] width 69 height 28
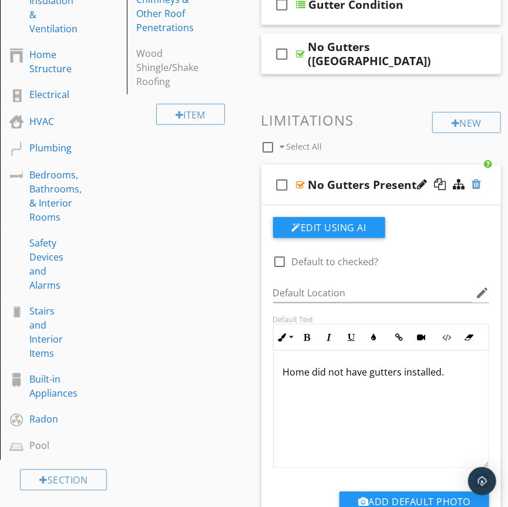
click at [480, 184] on div at bounding box center [475, 184] width 9 height 12
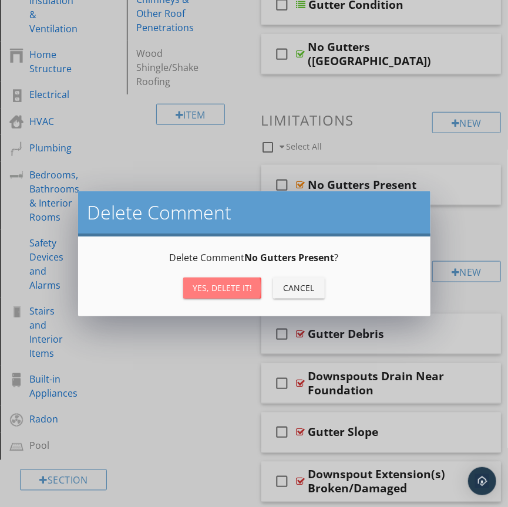
click at [249, 298] on button "Yes, Delete it!" at bounding box center [222, 288] width 78 height 21
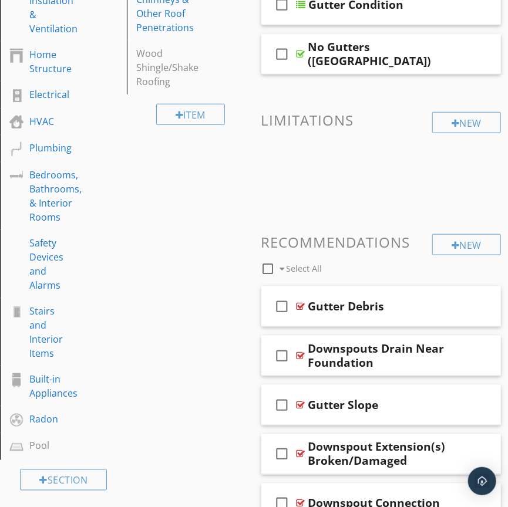
scroll to position [0, 0]
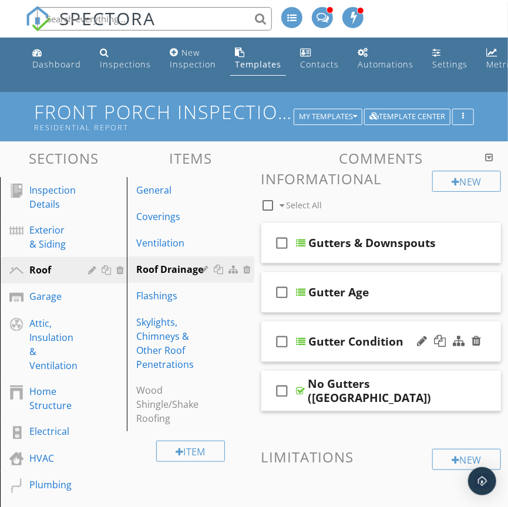
click at [380, 356] on div "check_box_outline_blank Gutter Condition" at bounding box center [381, 342] width 240 height 40
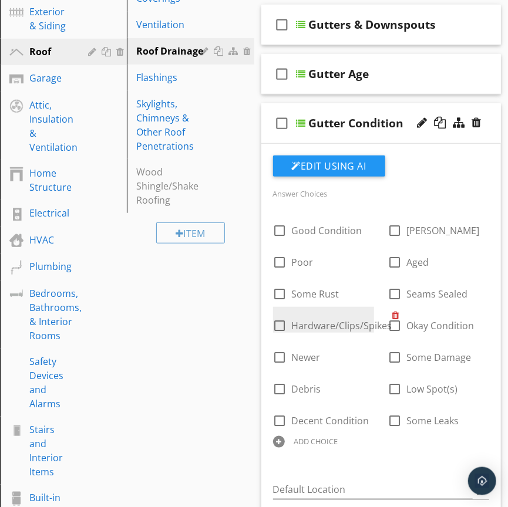
scroll to position [296, 0]
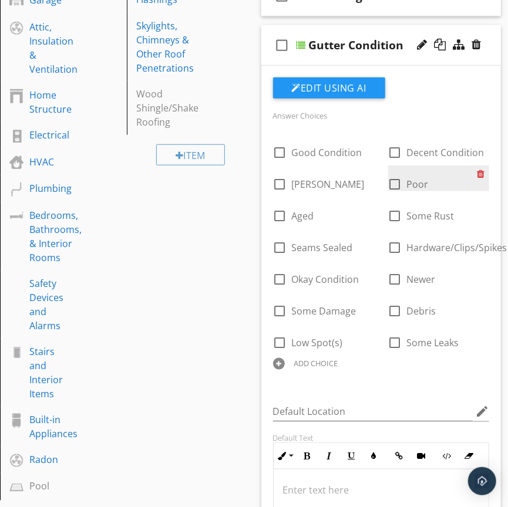
click at [481, 175] on div at bounding box center [483, 174] width 12 height 16
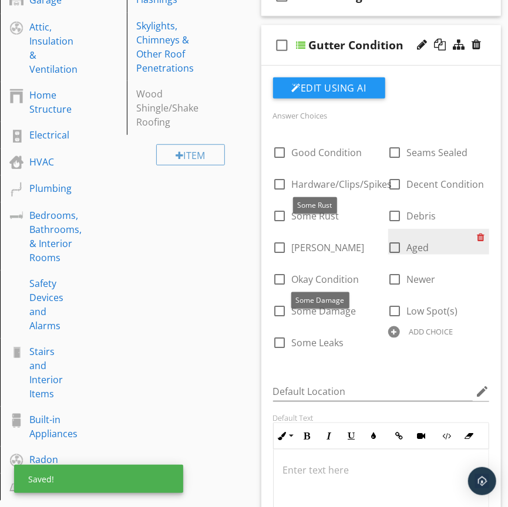
click at [477, 245] on div at bounding box center [483, 237] width 12 height 16
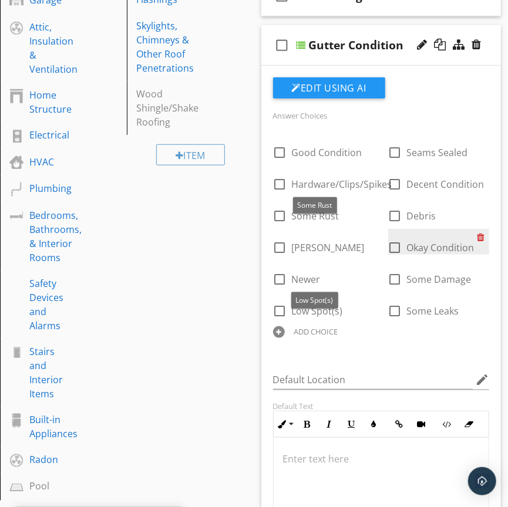
click at [477, 245] on div at bounding box center [483, 237] width 12 height 16
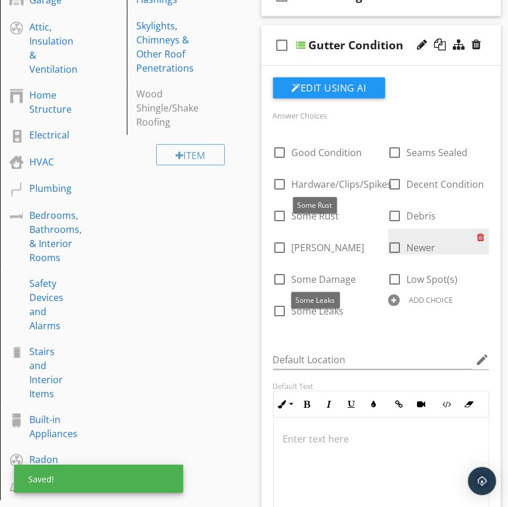
click at [477, 245] on div at bounding box center [483, 237] width 12 height 16
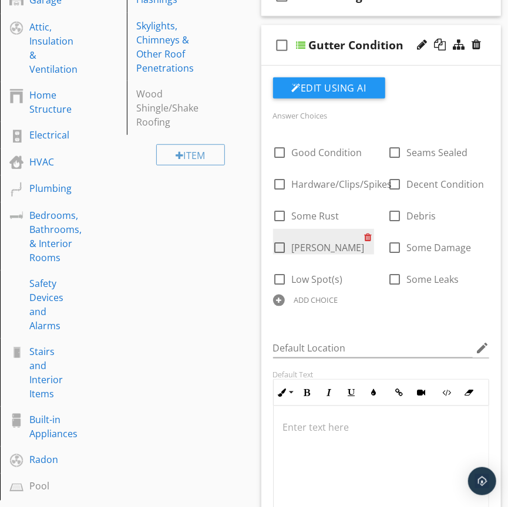
click at [377, 236] on div at bounding box center [370, 237] width 12 height 16
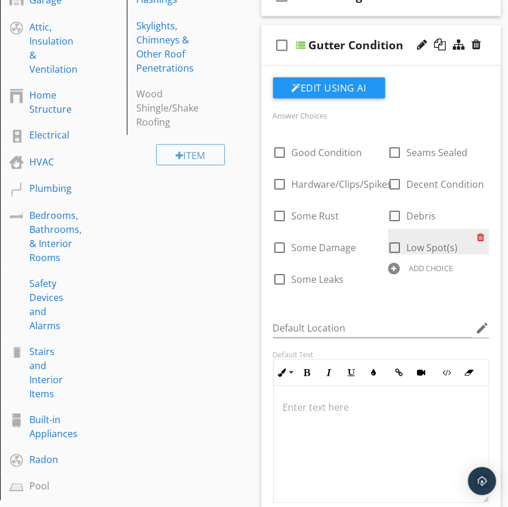
click at [477, 245] on div at bounding box center [483, 237] width 12 height 16
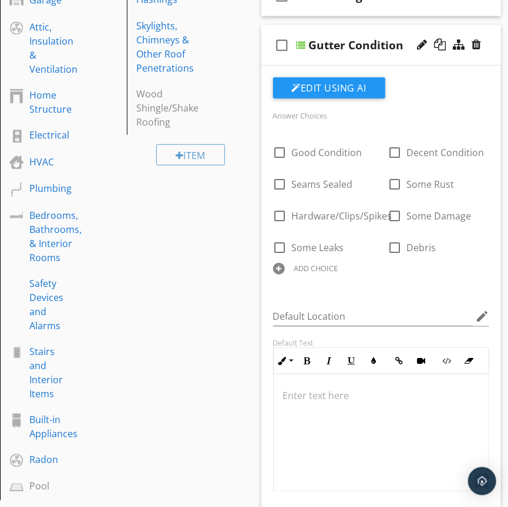
click at [385, 57] on div "check_box_outline_blank Gutter Condition" at bounding box center [381, 45] width 240 height 40
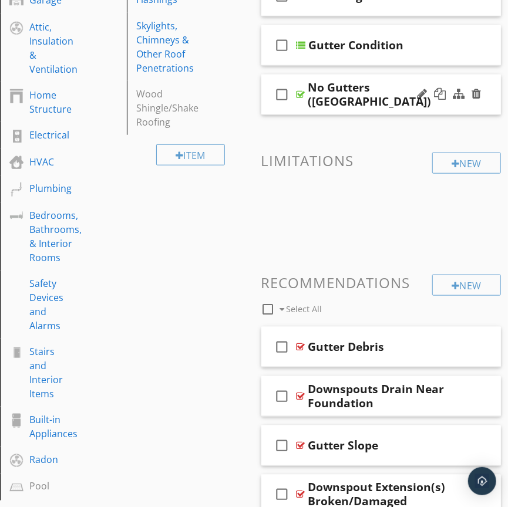
click at [423, 107] on div at bounding box center [448, 94] width 69 height 28
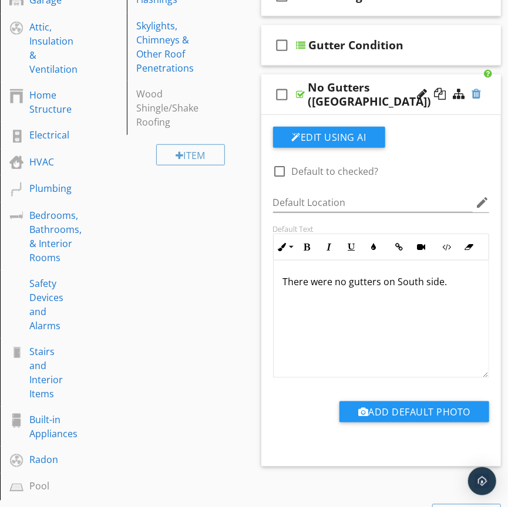
click at [477, 93] on div at bounding box center [475, 94] width 9 height 12
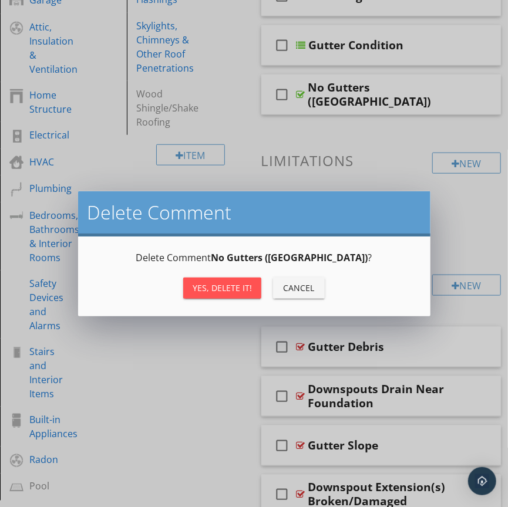
click at [223, 292] on div "Yes, Delete it!" at bounding box center [222, 288] width 59 height 12
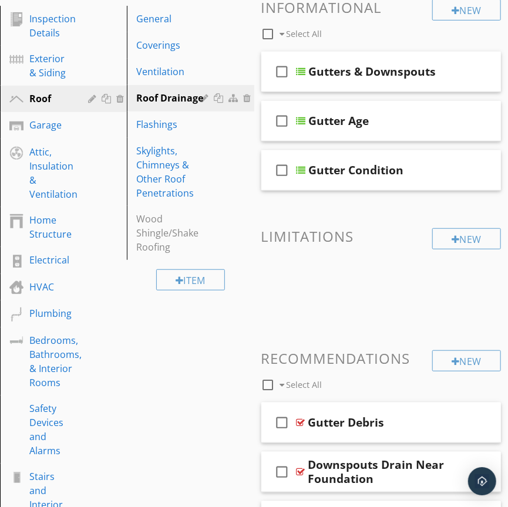
scroll to position [644, 0]
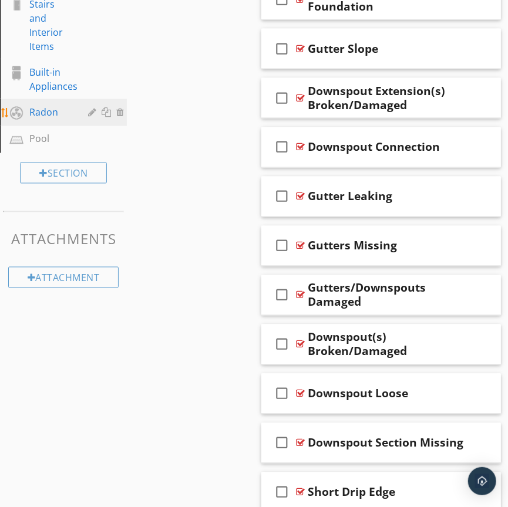
click at [50, 106] on div "Radon" at bounding box center [50, 112] width 42 height 14
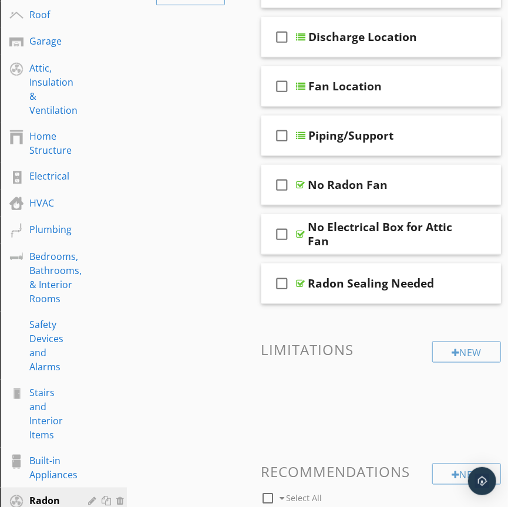
scroll to position [0, 0]
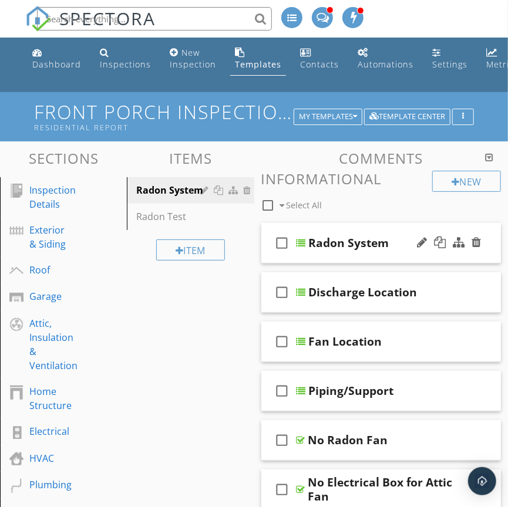
click at [359, 254] on div "check_box_outline_blank Radon System" at bounding box center [381, 243] width 240 height 40
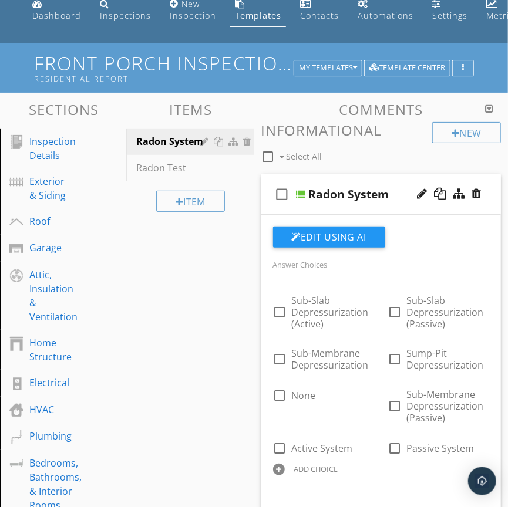
scroll to position [174, 0]
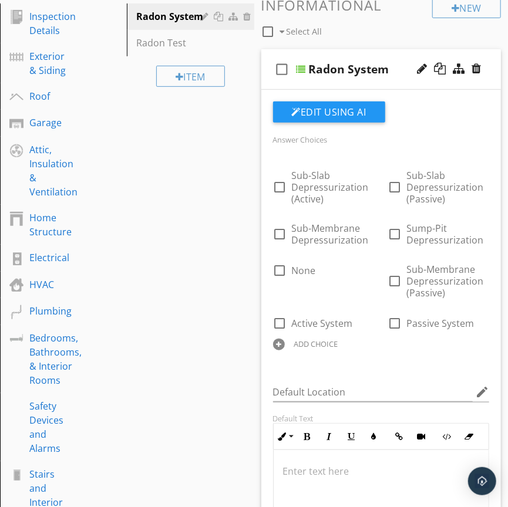
click at [313, 343] on div "ADD CHOICE" at bounding box center [316, 343] width 44 height 9
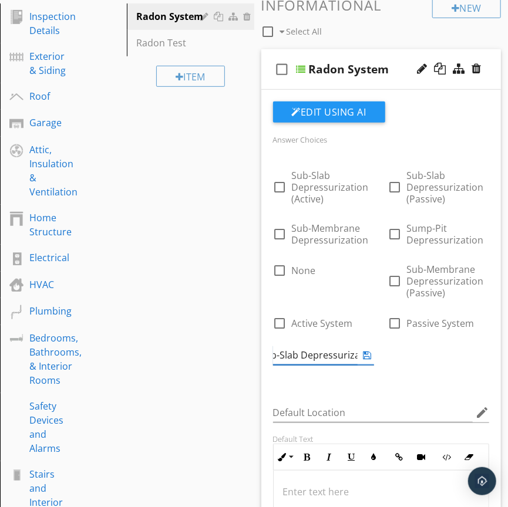
scroll to position [0, 31]
type input "Sub-Slab Depressurization"
click at [367, 357] on icon at bounding box center [367, 354] width 8 height 9
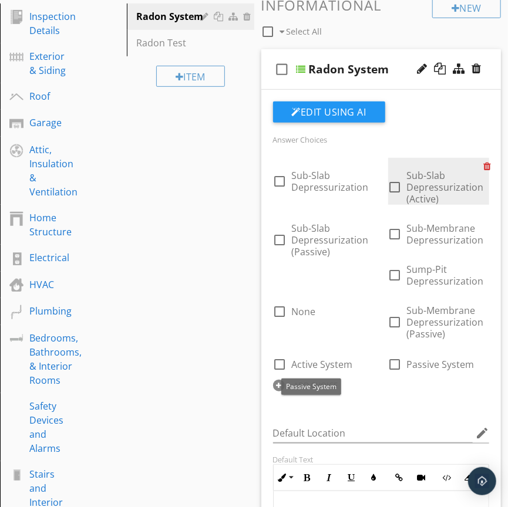
click at [484, 166] on div at bounding box center [490, 166] width 12 height 16
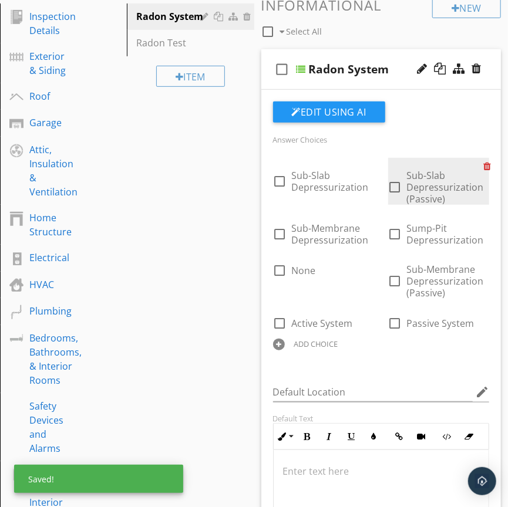
click at [487, 167] on div at bounding box center [490, 166] width 12 height 16
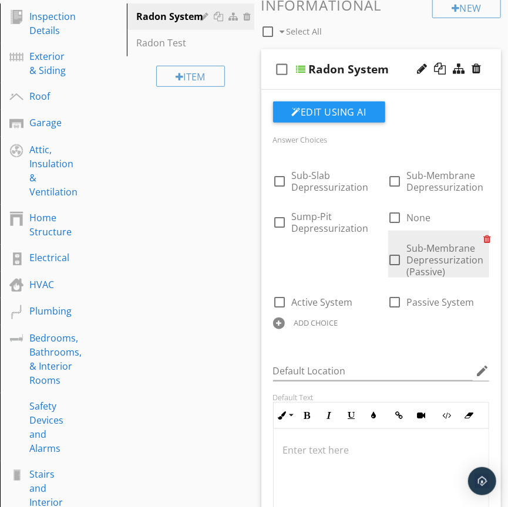
click at [486, 239] on div at bounding box center [490, 239] width 12 height 16
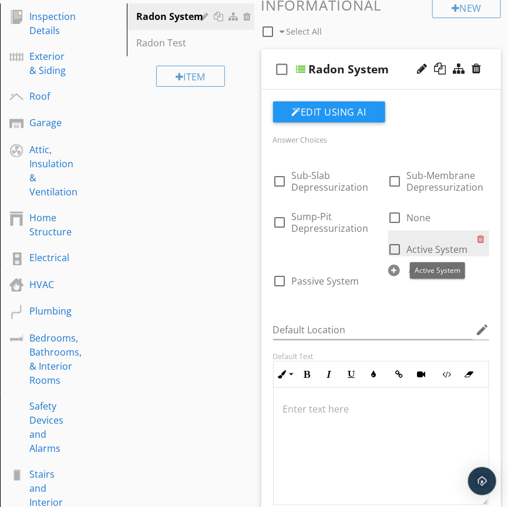
click at [442, 251] on span "Active System" at bounding box center [437, 249] width 61 height 13
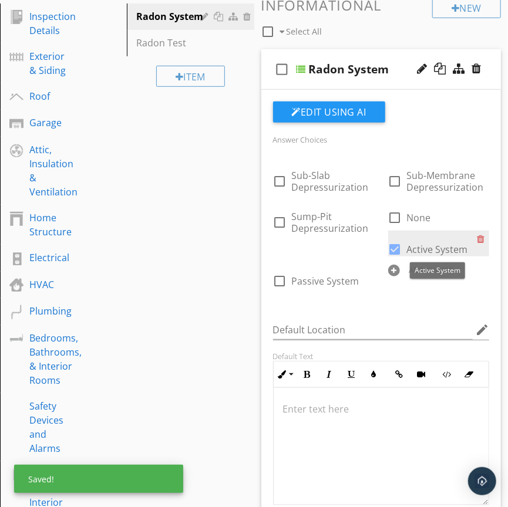
click at [442, 251] on span "Active System" at bounding box center [437, 249] width 61 height 13
checkbox input "false"
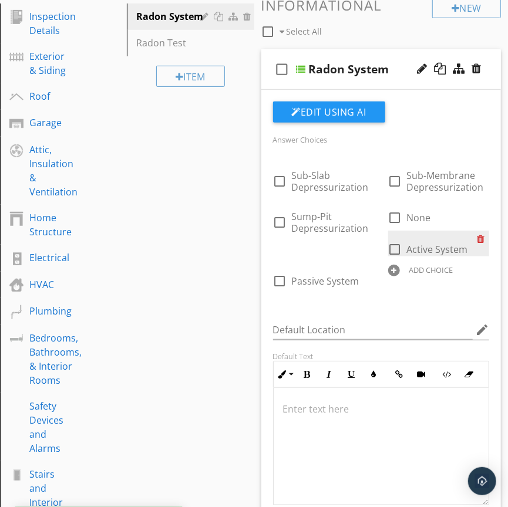
click at [482, 241] on div at bounding box center [483, 239] width 12 height 16
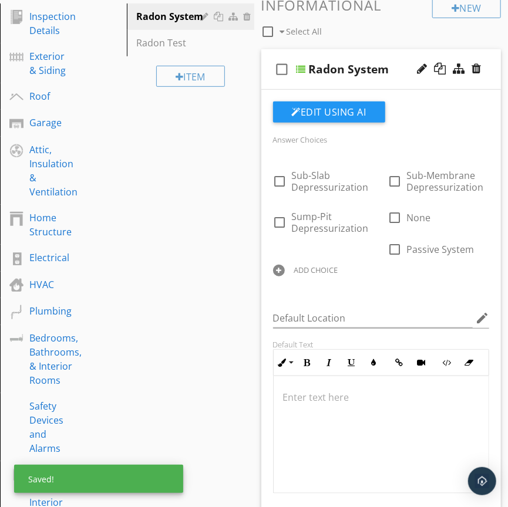
click at [344, 272] on div "ADD CHOICE" at bounding box center [323, 269] width 101 height 14
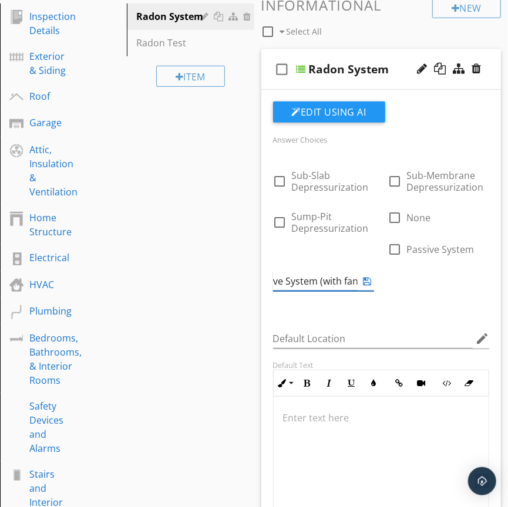
scroll to position [0, 19]
click at [370, 282] on icon at bounding box center [367, 280] width 8 height 9
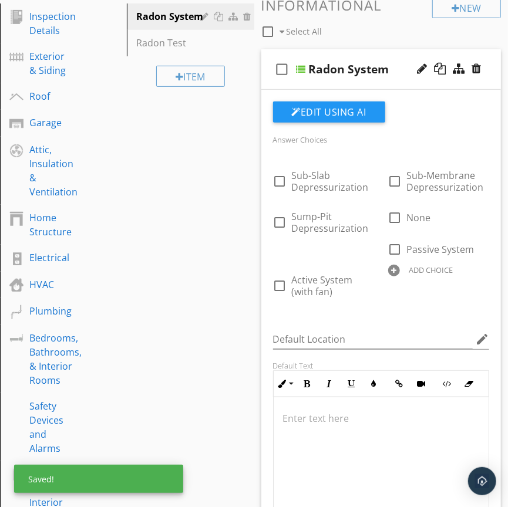
click at [463, 291] on div "check_box_outline_blank Sub-Slab Depressurization check_box_outline_blank Sub-M…" at bounding box center [381, 231] width 231 height 146
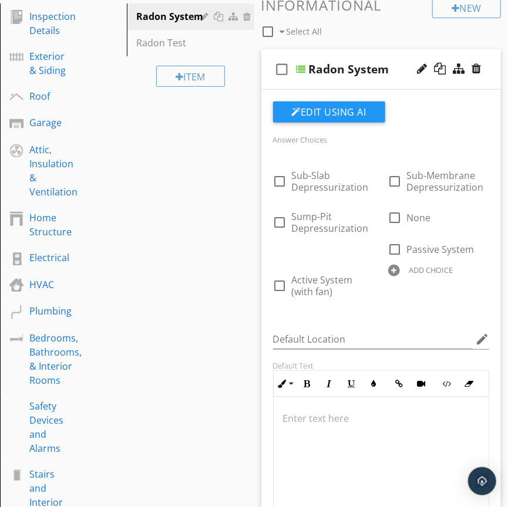
click at [418, 264] on div "ADD CHOICE" at bounding box center [438, 269] width 101 height 14
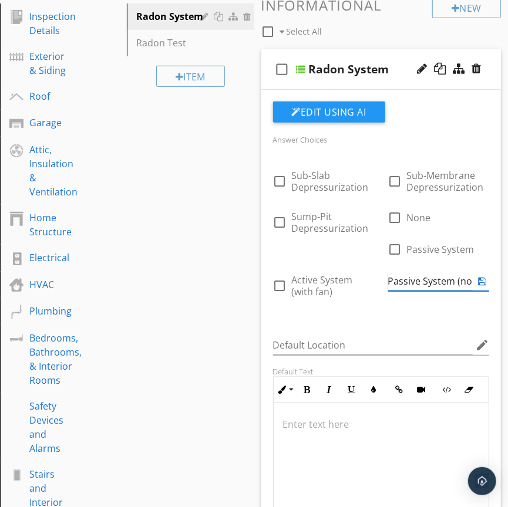
scroll to position [0, 0]
type input "Passive System (no fan)"
click at [486, 286] on icon at bounding box center [482, 280] width 8 height 9
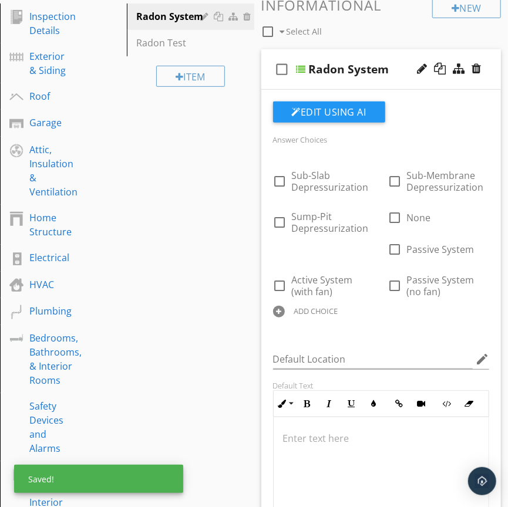
click at [436, 317] on div "check_box_outline_blank Sub-Slab Depressurization check_box_outline_blank Sub-M…" at bounding box center [381, 241] width 231 height 166
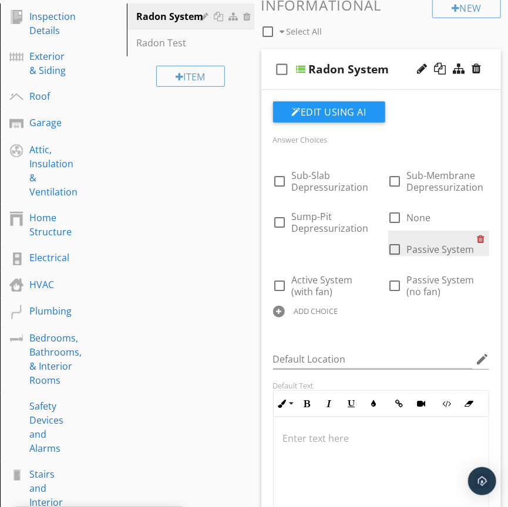
click at [482, 239] on div at bounding box center [483, 239] width 12 height 16
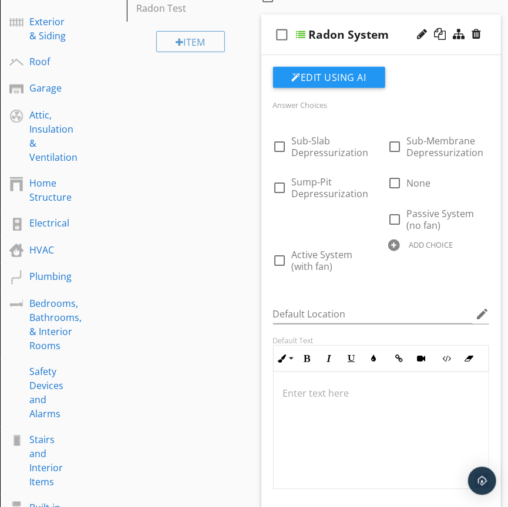
scroll to position [0, 0]
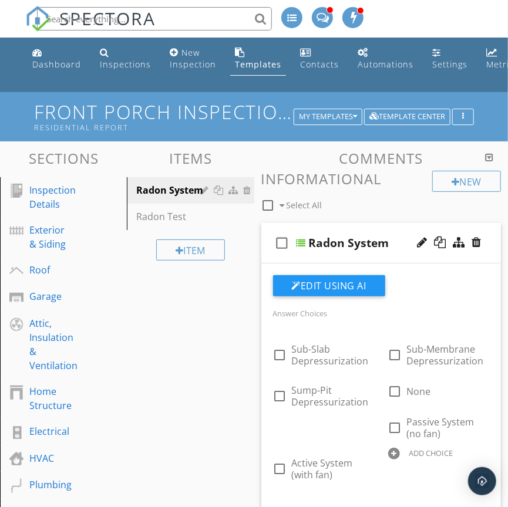
click at [363, 255] on div "check_box_outline_blank Radon System" at bounding box center [381, 243] width 240 height 40
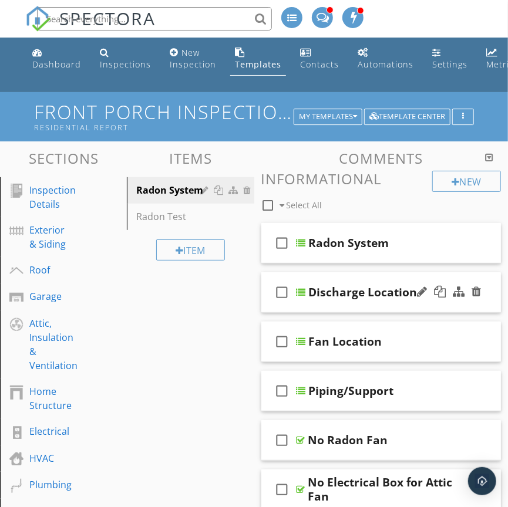
click at [359, 306] on div "check_box_outline_blank Discharge Location" at bounding box center [381, 292] width 240 height 40
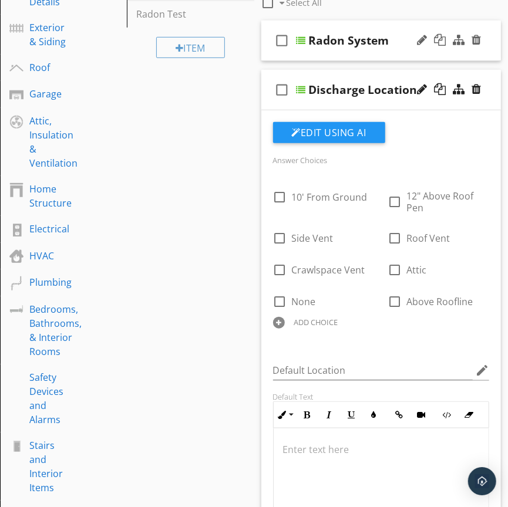
scroll to position [204, 0]
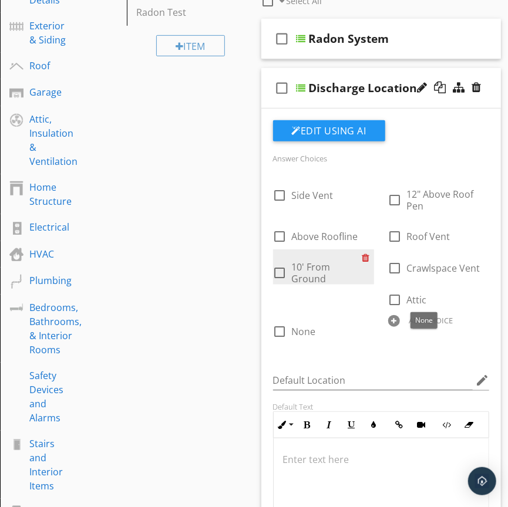
click at [367, 259] on div at bounding box center [368, 257] width 12 height 16
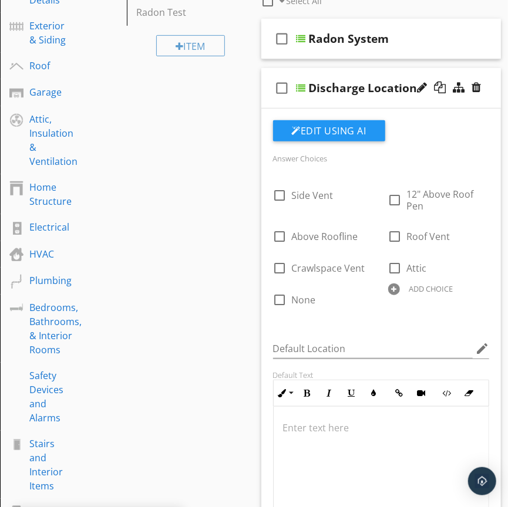
click at [422, 290] on div "ADD CHOICE" at bounding box center [431, 288] width 44 height 9
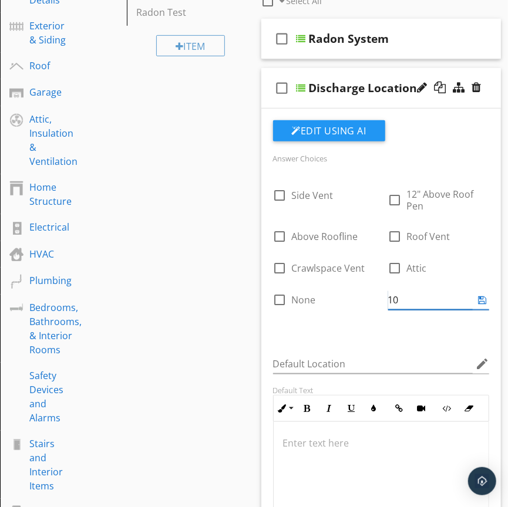
type input "1"
type input "20' Above Ground"
click at [412, 355] on input "Default Location" at bounding box center [373, 364] width 200 height 19
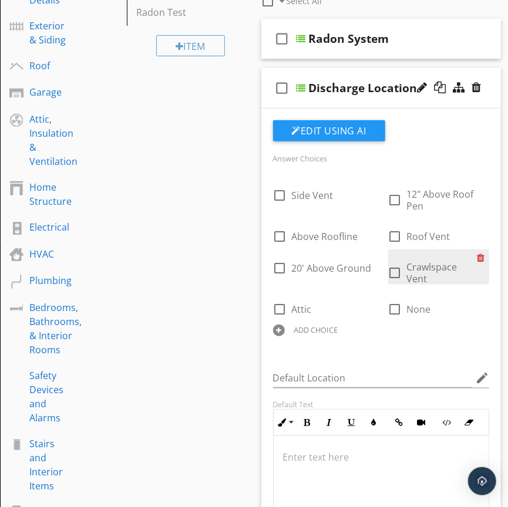
click at [481, 256] on div at bounding box center [483, 257] width 12 height 16
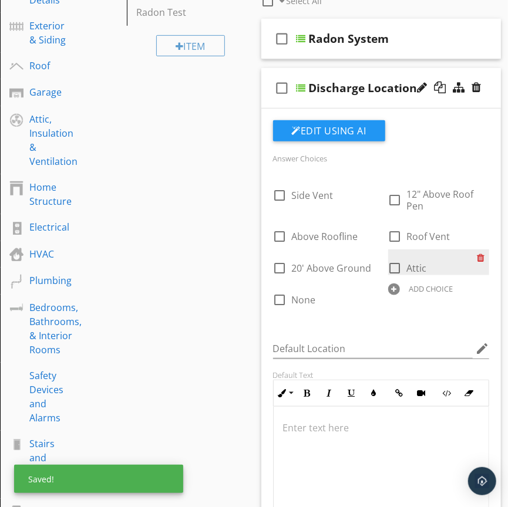
click at [481, 257] on div at bounding box center [483, 257] width 12 height 16
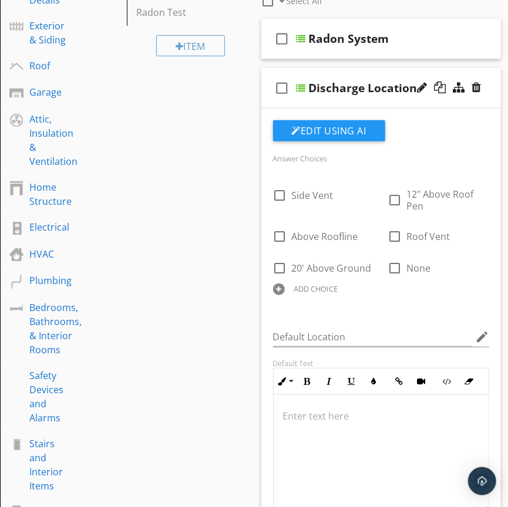
click at [367, 105] on div "check_box_outline_blank Discharge Location" at bounding box center [381, 88] width 240 height 40
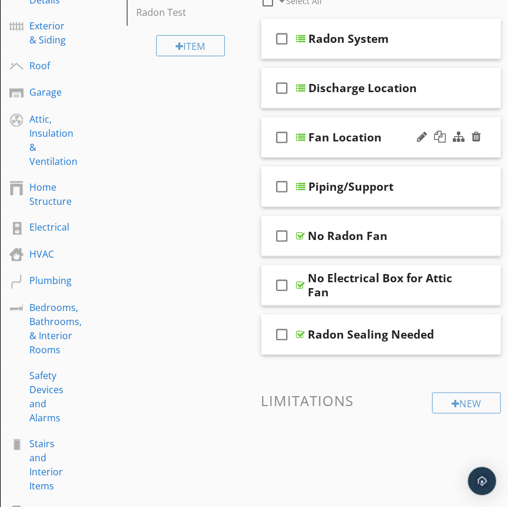
click at [362, 152] on div "check_box_outline_blank Fan Location" at bounding box center [381, 137] width 240 height 40
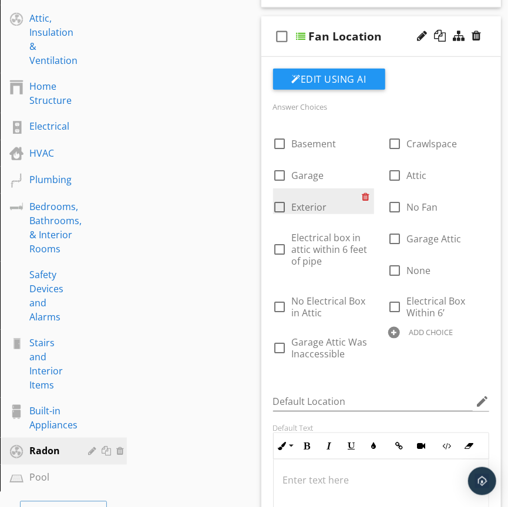
scroll to position [306, 0]
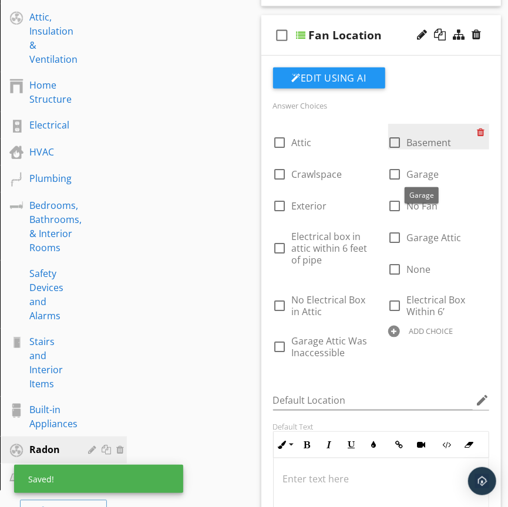
click at [482, 131] on div at bounding box center [483, 132] width 12 height 16
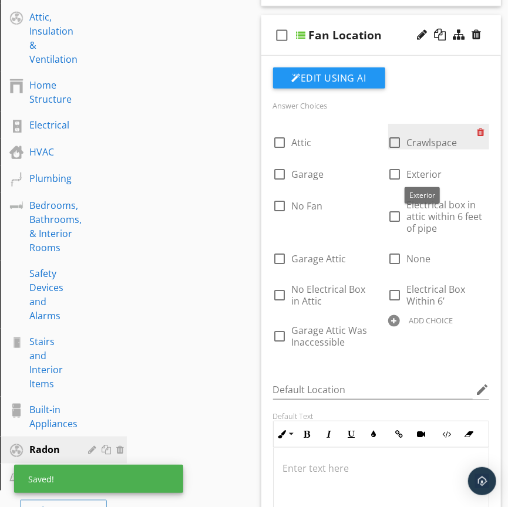
click at [481, 132] on div at bounding box center [483, 132] width 12 height 16
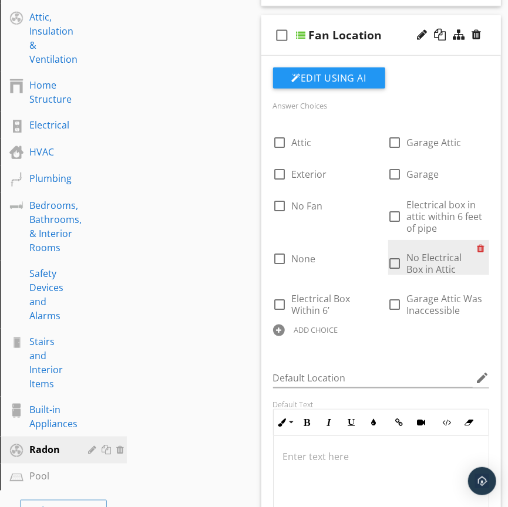
click at [482, 249] on div at bounding box center [483, 248] width 12 height 16
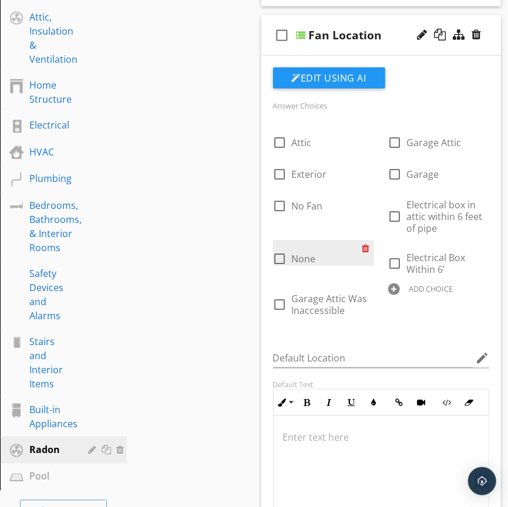
click at [365, 248] on div at bounding box center [368, 248] width 12 height 16
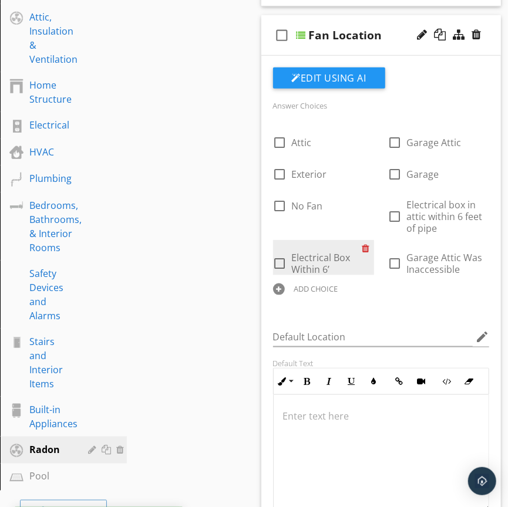
click at [365, 248] on div at bounding box center [368, 248] width 12 height 16
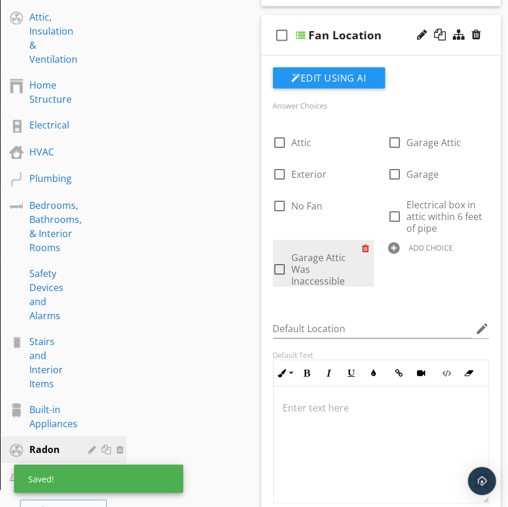
click at [365, 248] on div at bounding box center [368, 248] width 12 height 16
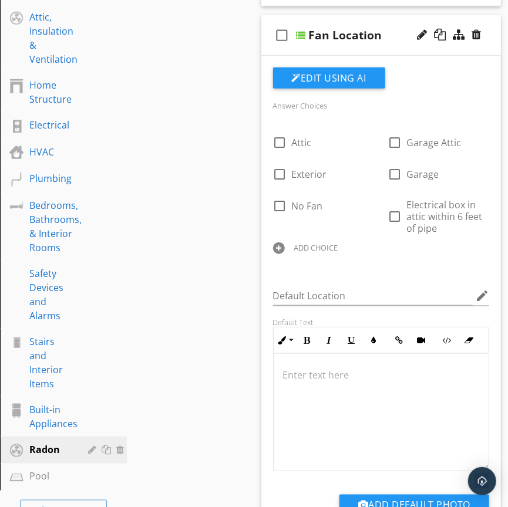
click at [355, 49] on div "check_box_outline_blank Fan Location" at bounding box center [381, 35] width 240 height 40
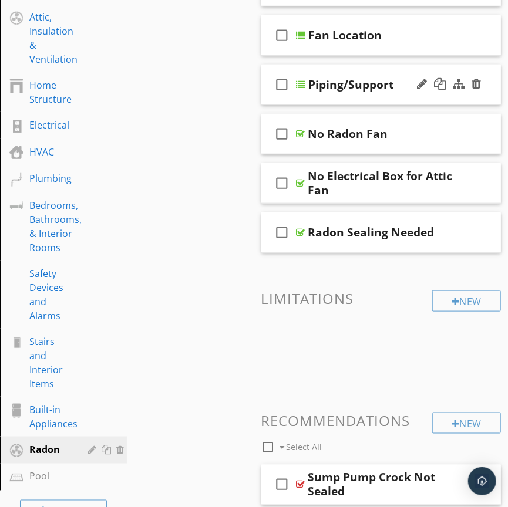
click at [350, 94] on div "check_box_outline_blank Piping/Support" at bounding box center [381, 85] width 240 height 40
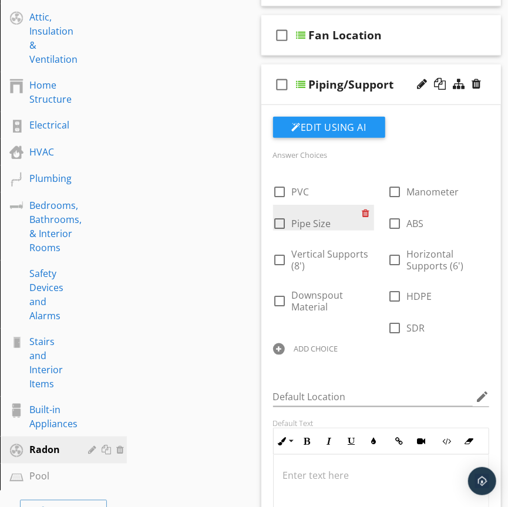
click at [366, 213] on div at bounding box center [368, 213] width 12 height 16
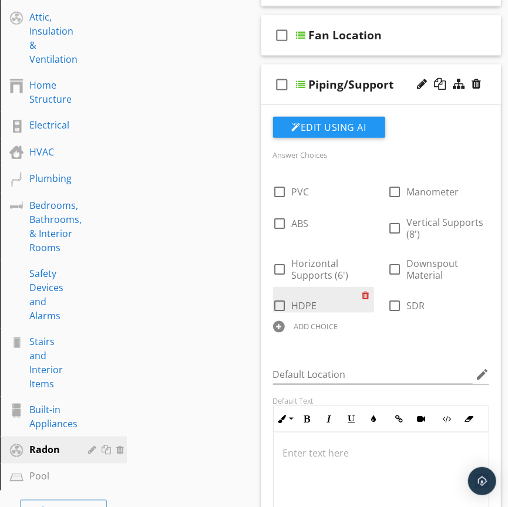
click at [364, 297] on div at bounding box center [368, 295] width 12 height 16
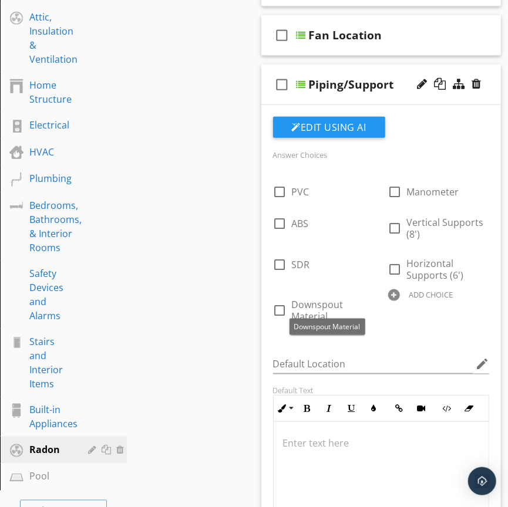
click at [428, 295] on div "ADD CHOICE" at bounding box center [431, 294] width 44 height 9
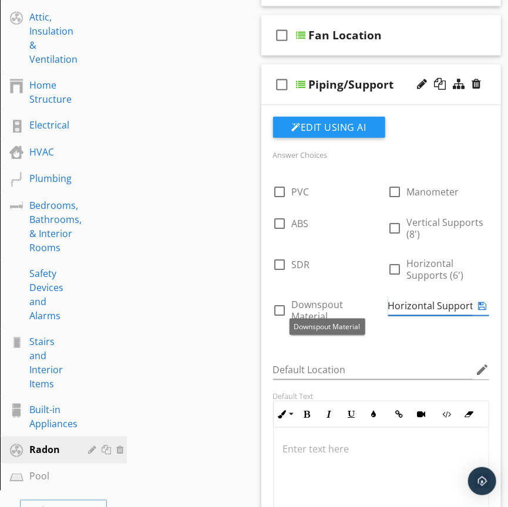
type input "Horizontal Supports"
click at [426, 346] on div "Answer Choices check_box_outline_blank PVC check_box_outline_blank Manometer ch…" at bounding box center [381, 364] width 231 height 494
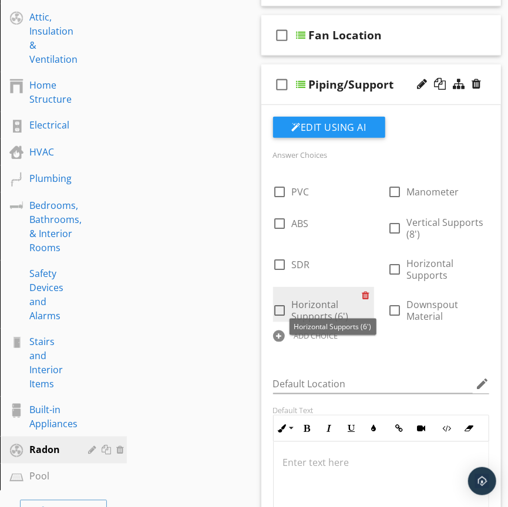
click at [367, 295] on div at bounding box center [368, 295] width 12 height 16
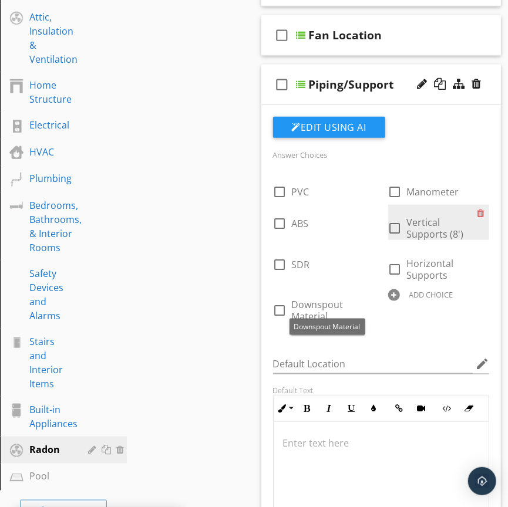
click at [447, 223] on span "Vertical Supports (8')" at bounding box center [442, 228] width 70 height 23
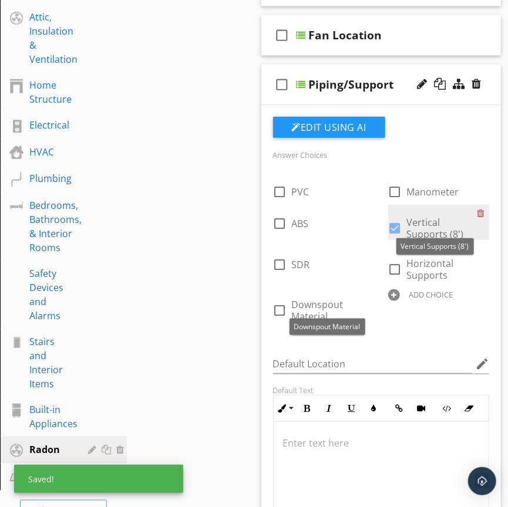
click at [425, 224] on span "Vertical Supports (8')" at bounding box center [435, 228] width 57 height 25
checkbox input "false"
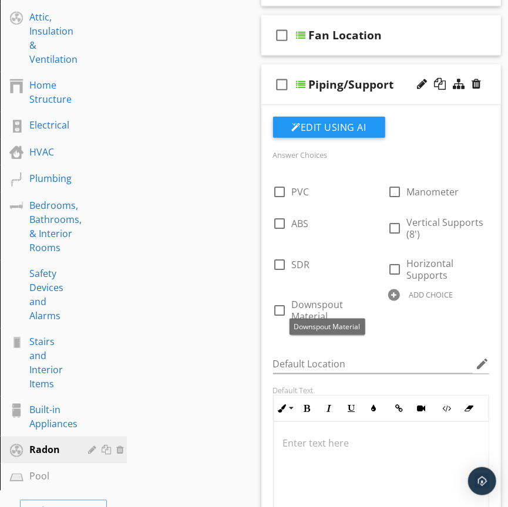
click at [436, 295] on div "ADD CHOICE" at bounding box center [431, 294] width 44 height 9
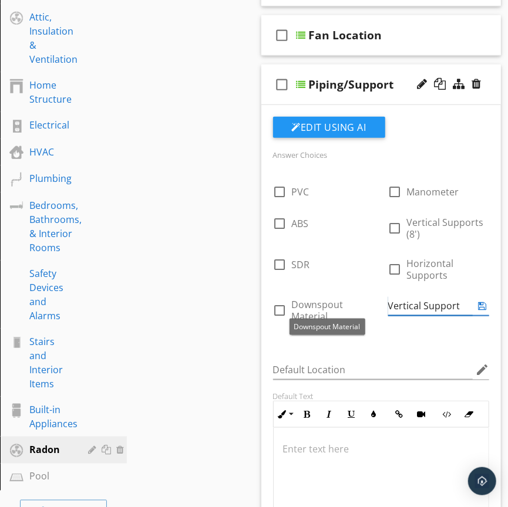
type input "Vertical Supports"
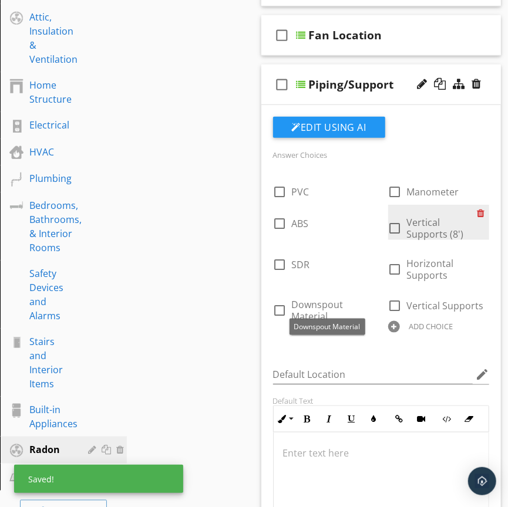
click at [482, 211] on div at bounding box center [483, 213] width 12 height 16
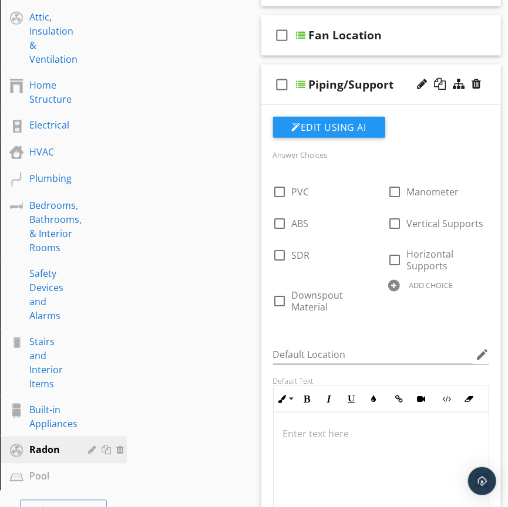
click at [403, 100] on div "check_box_outline_blank Piping/Support" at bounding box center [381, 85] width 240 height 40
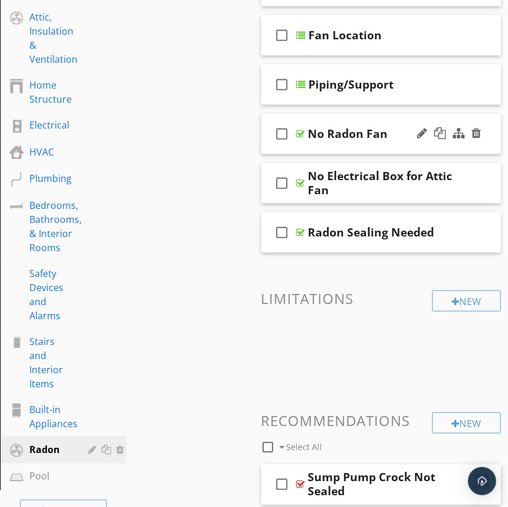
click at [363, 150] on div "check_box_outline_blank No Radon Fan" at bounding box center [381, 134] width 240 height 40
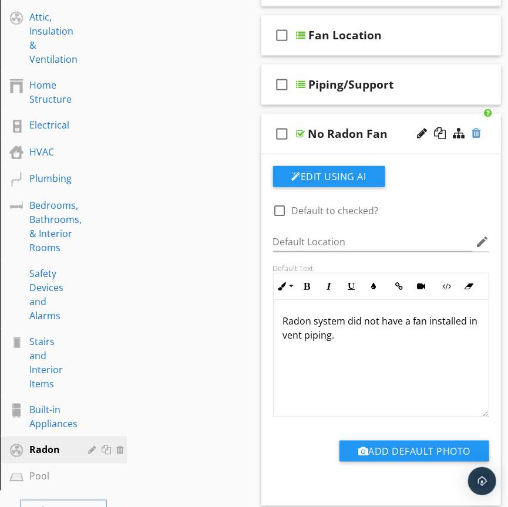
click at [480, 137] on div at bounding box center [475, 133] width 9 height 12
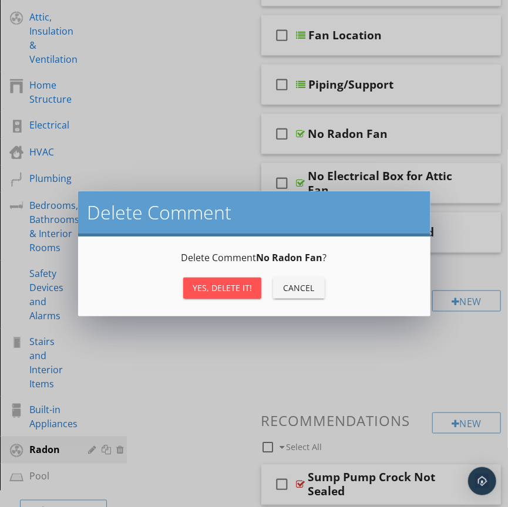
click at [232, 292] on div "Yes, Delete it!" at bounding box center [222, 288] width 59 height 12
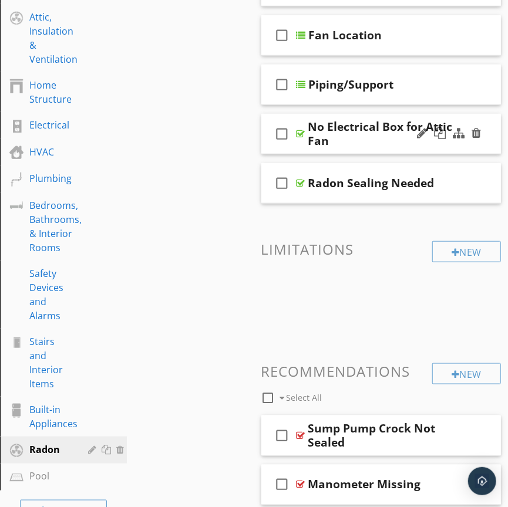
click at [376, 146] on div "No Electrical Box for Attic Fan" at bounding box center [389, 134] width 162 height 28
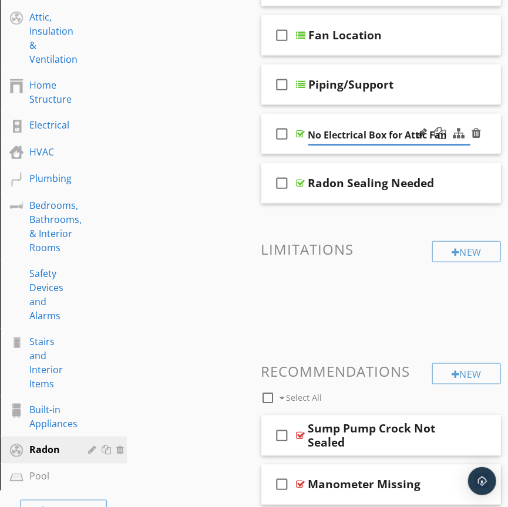
click at [376, 154] on div "check_box_outline_blank No Electrical Box for Attic Fan" at bounding box center [381, 134] width 240 height 40
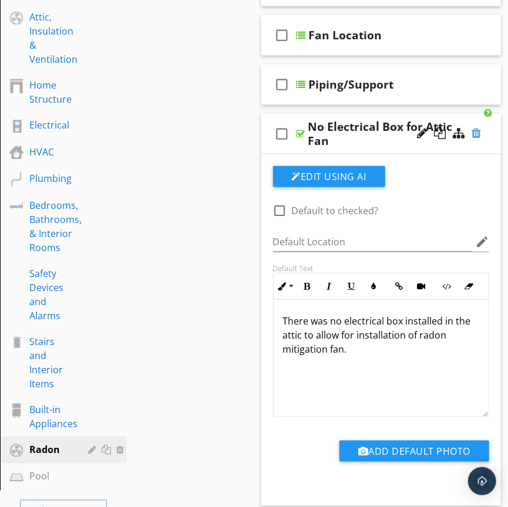
click at [476, 134] on div at bounding box center [475, 133] width 9 height 12
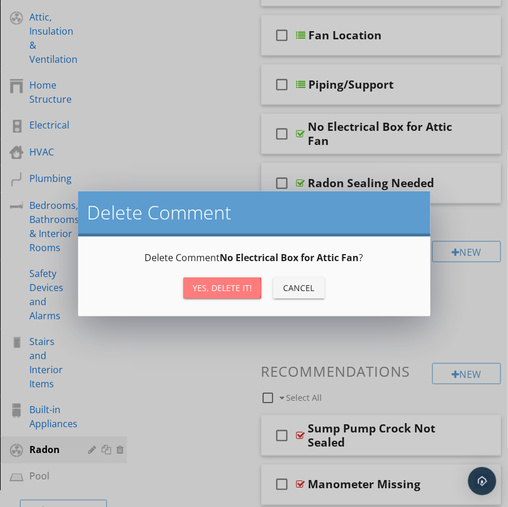
click at [231, 292] on div "Yes, Delete it!" at bounding box center [222, 288] width 59 height 12
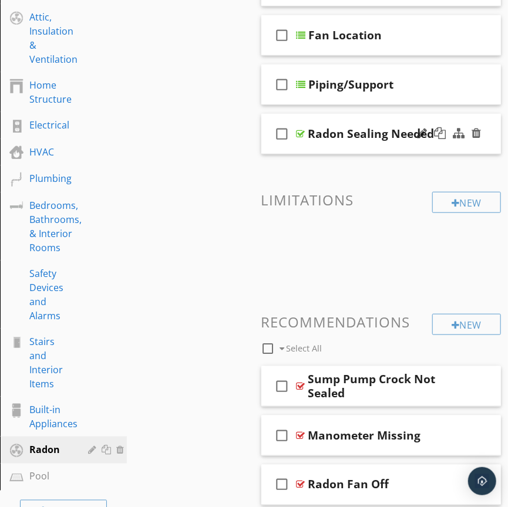
click at [372, 149] on div "check_box_outline_blank Radon Sealing Needed" at bounding box center [381, 134] width 240 height 40
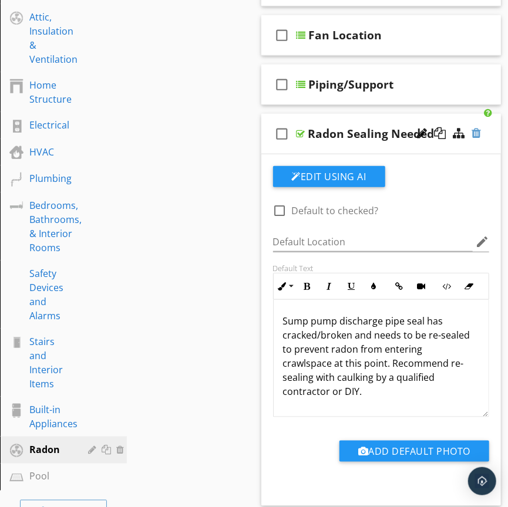
click at [475, 133] on div at bounding box center [475, 133] width 9 height 12
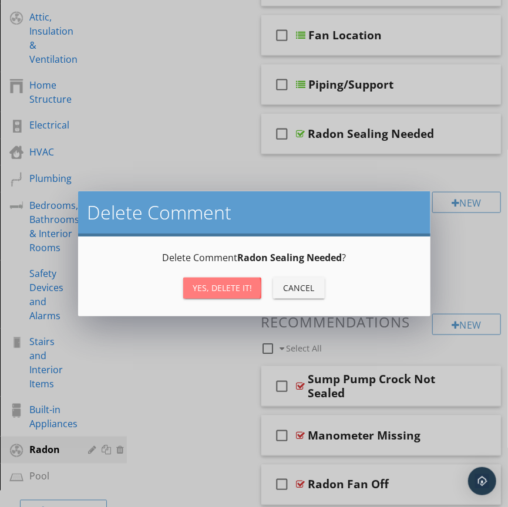
click at [233, 283] on div "Yes, Delete it!" at bounding box center [222, 288] width 59 height 12
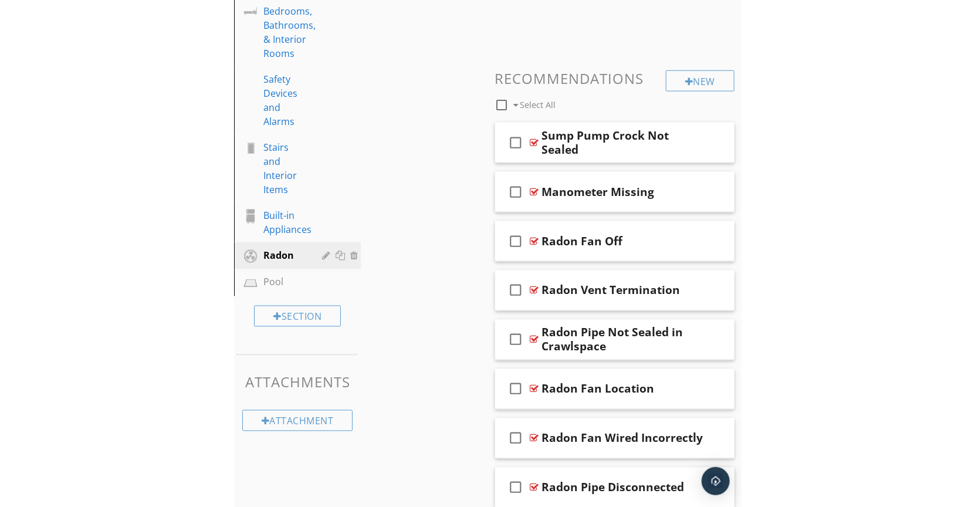
scroll to position [0, 0]
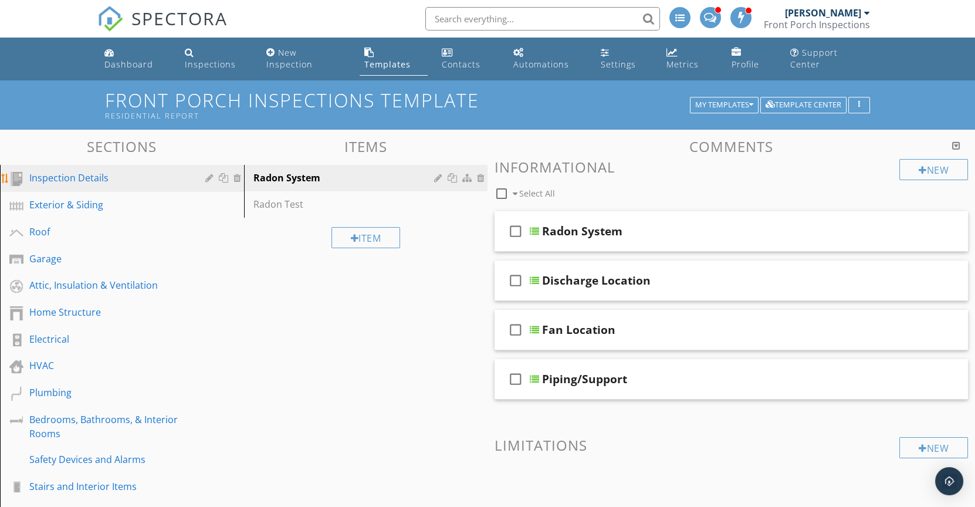
click at [53, 171] on div "Inspection Details" at bounding box center [108, 178] width 159 height 14
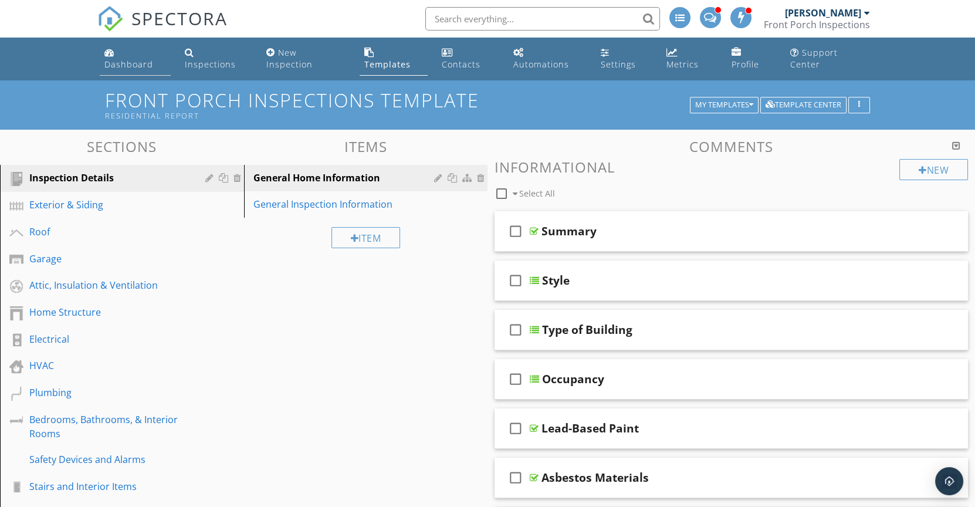
click at [149, 59] on div "Dashboard" at bounding box center [128, 64] width 49 height 11
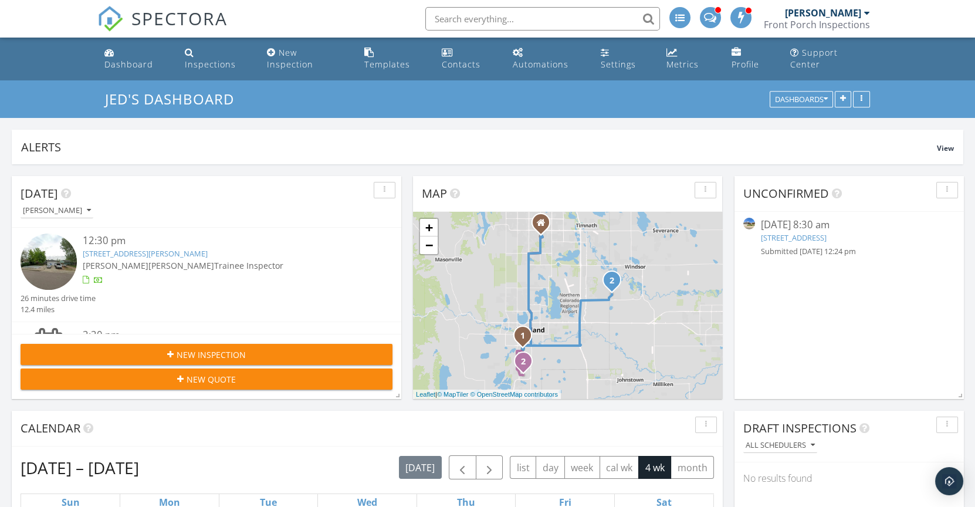
scroll to position [863, 975]
